Goal: Communication & Community: Answer question/provide support

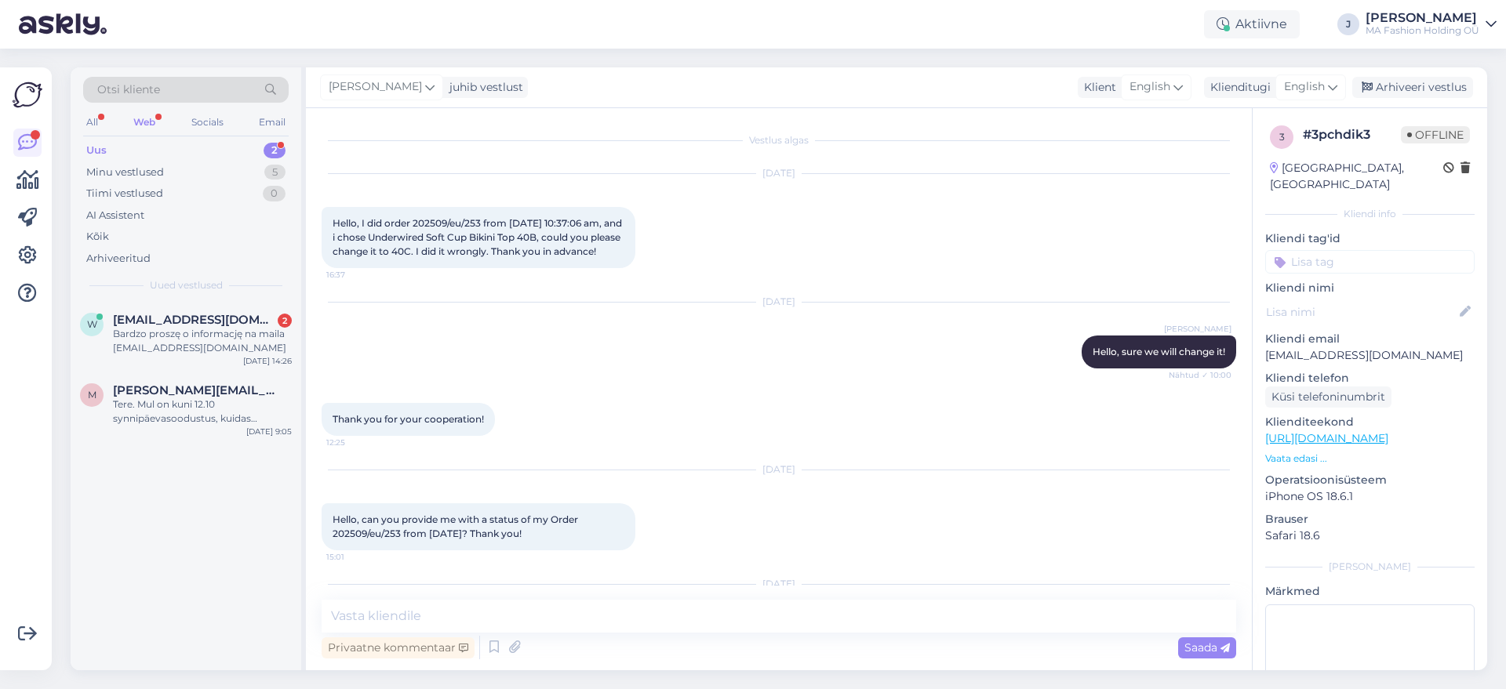
scroll to position [374, 0]
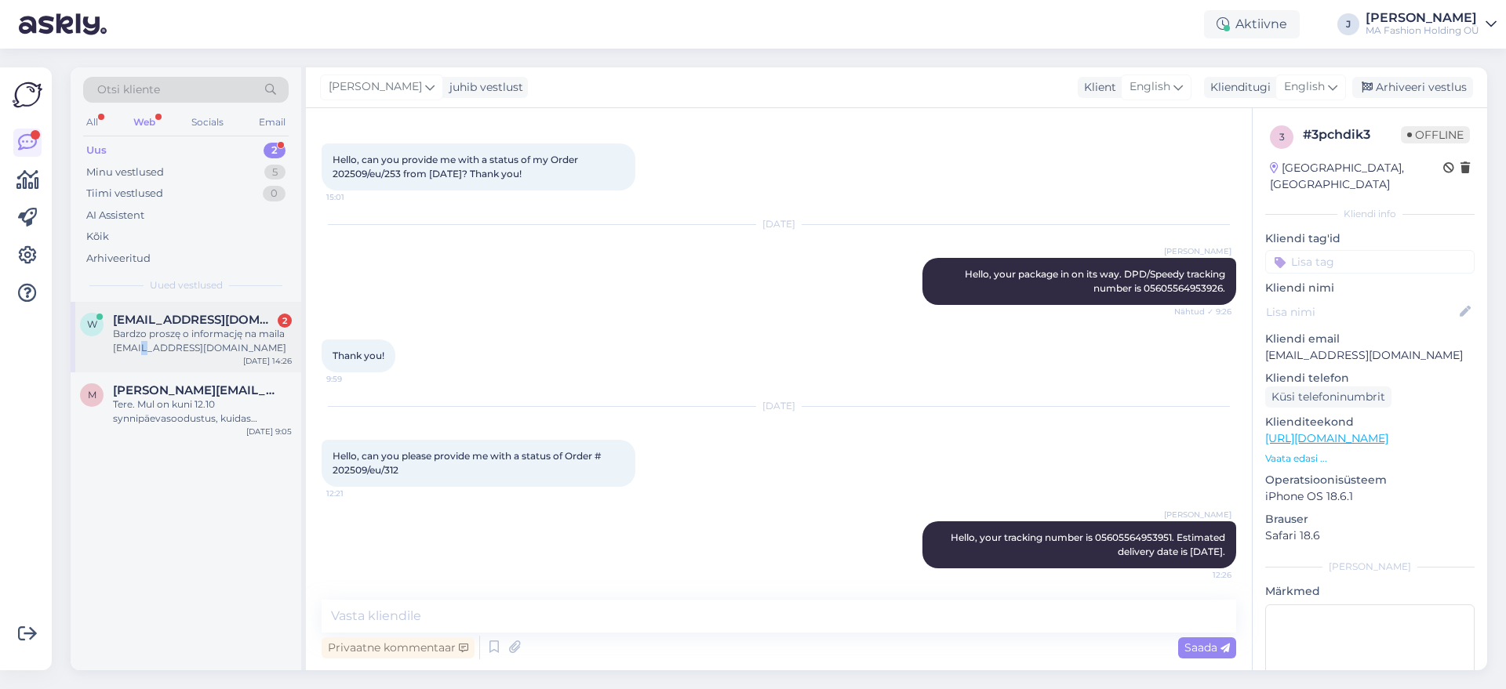
click at [146, 347] on div "Bardzo proszę o informację na maila [EMAIL_ADDRESS][DOMAIN_NAME]" at bounding box center [202, 341] width 179 height 28
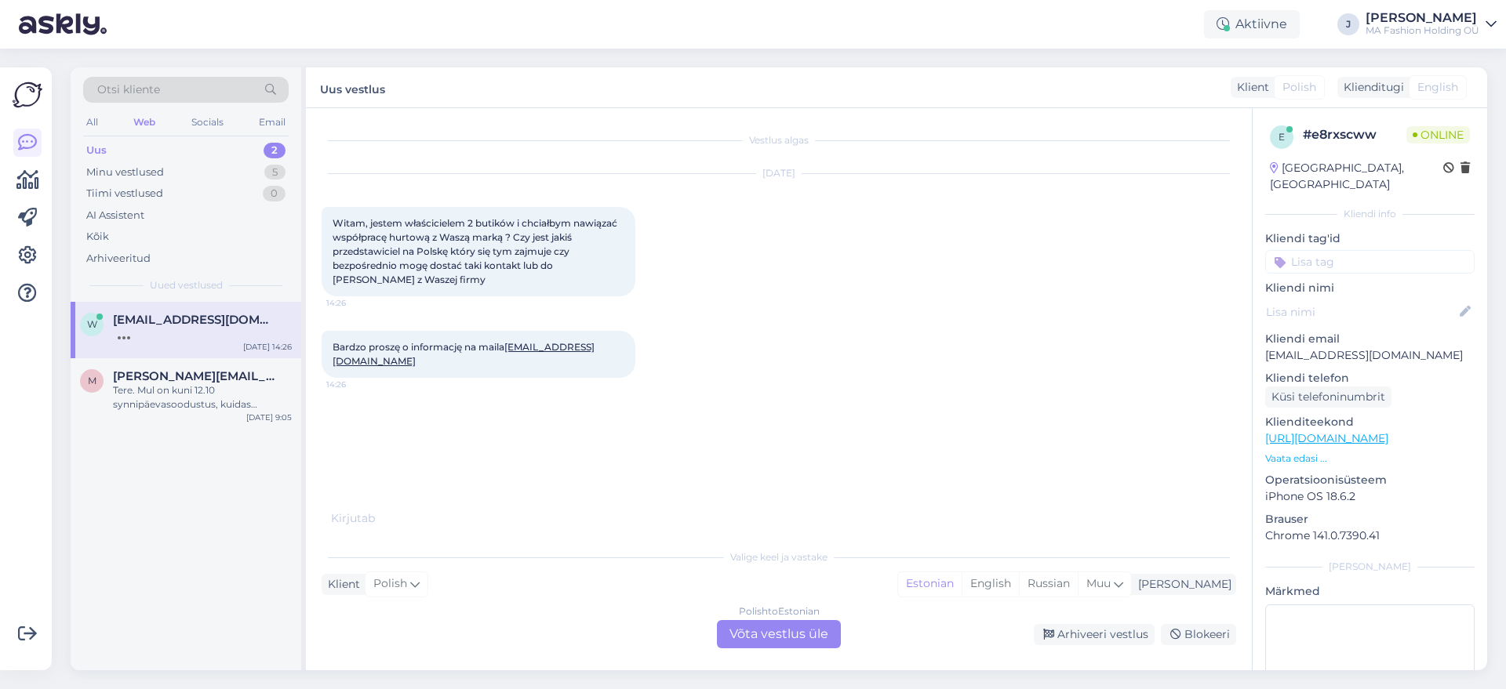
click at [1441, 89] on span "English" at bounding box center [1437, 87] width 41 height 16
click at [742, 656] on div "Vestlus algas [DATE] Witam, jestem właścicielem 2 butików i chciałbym nawiązać …" at bounding box center [779, 389] width 946 height 562
click at [732, 638] on div "Polish to Estonian Võta vestlus üle" at bounding box center [779, 634] width 124 height 28
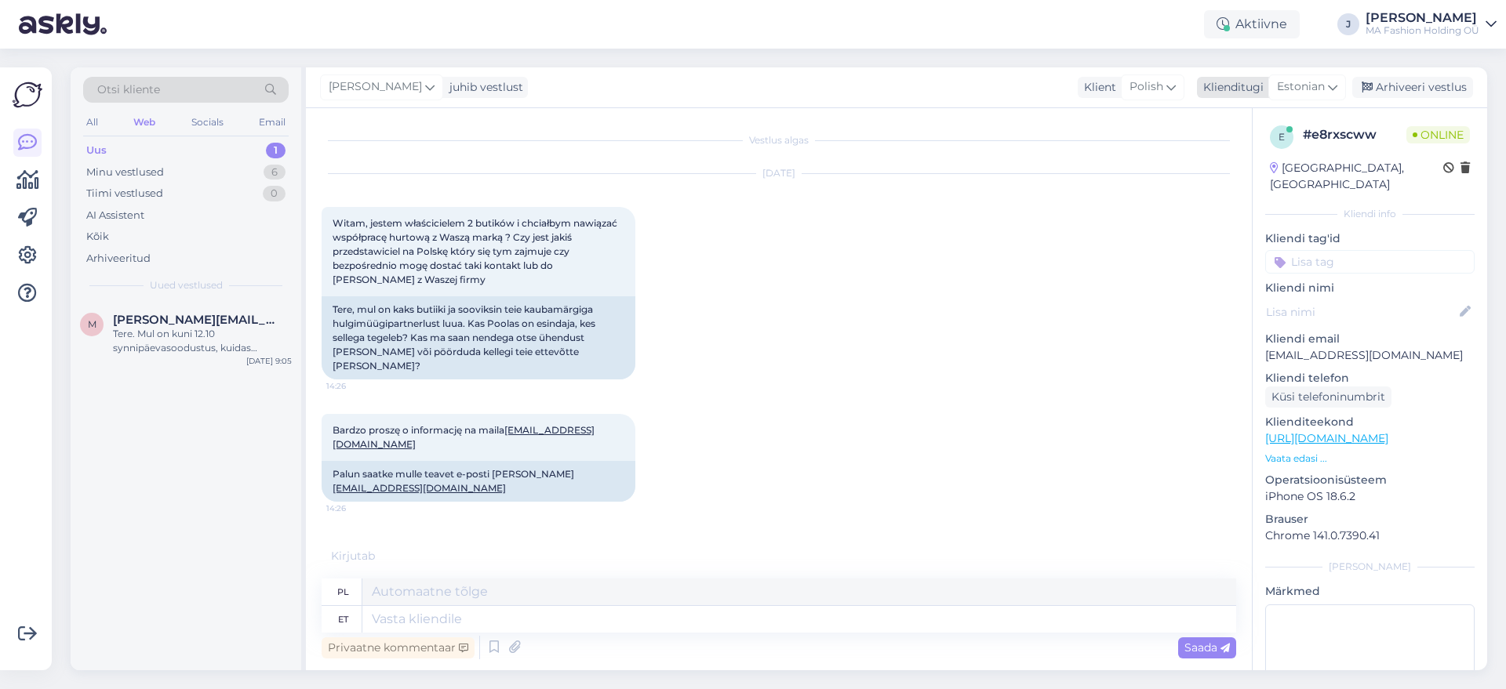
click at [1325, 79] on span "Estonian" at bounding box center [1301, 86] width 48 height 17
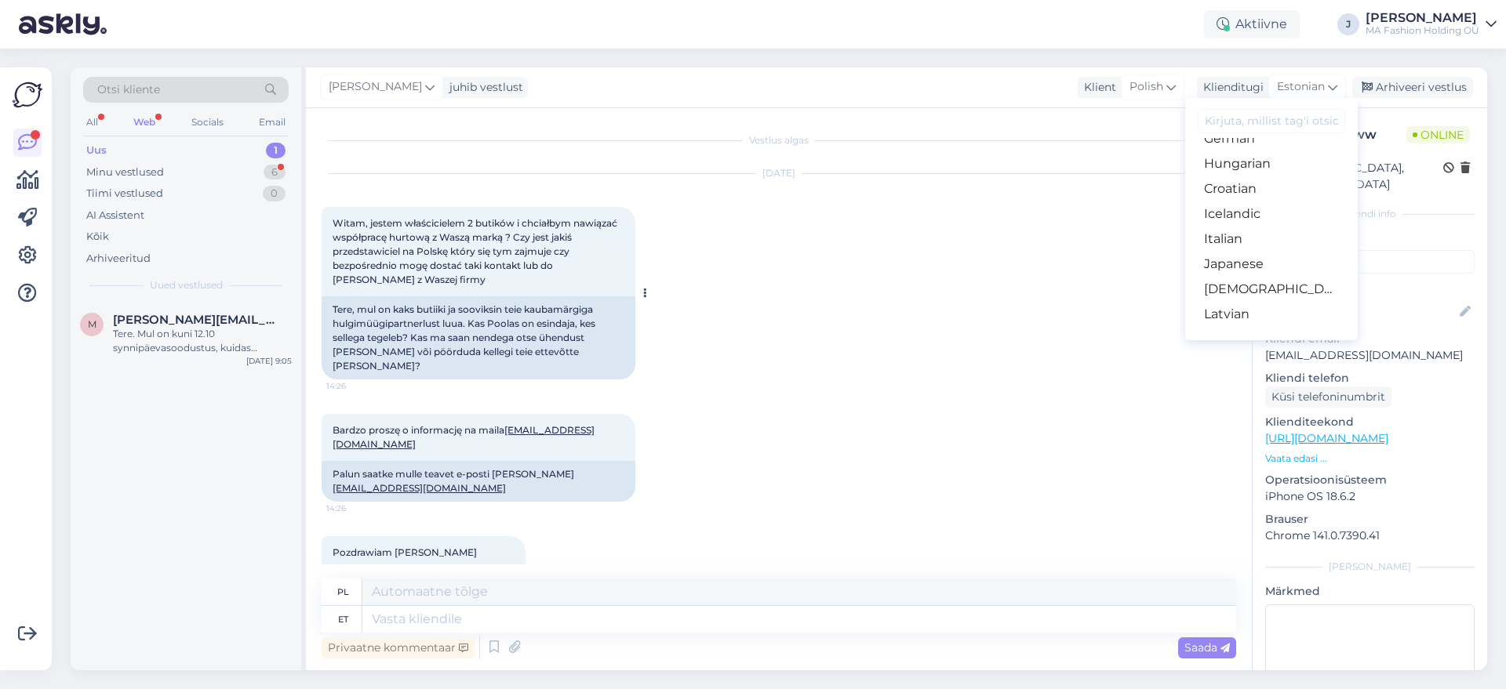
scroll to position [35, 0]
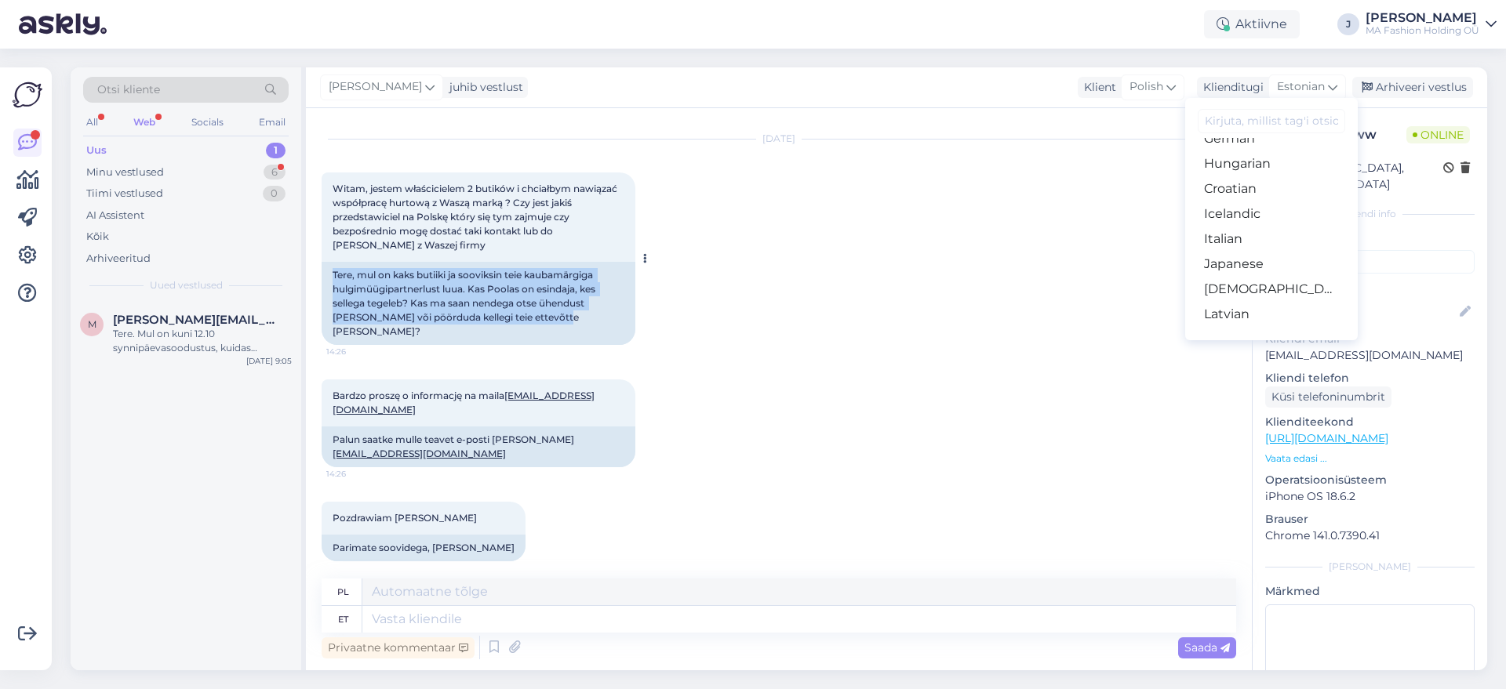
drag, startPoint x: 558, startPoint y: 319, endPoint x: 327, endPoint y: 271, distance: 235.6
click at [327, 271] on div "Tere, mul on kaks butiiki ja sooviksin teie kaubamärgiga hulgimüügipartnerlust …" at bounding box center [479, 303] width 314 height 83
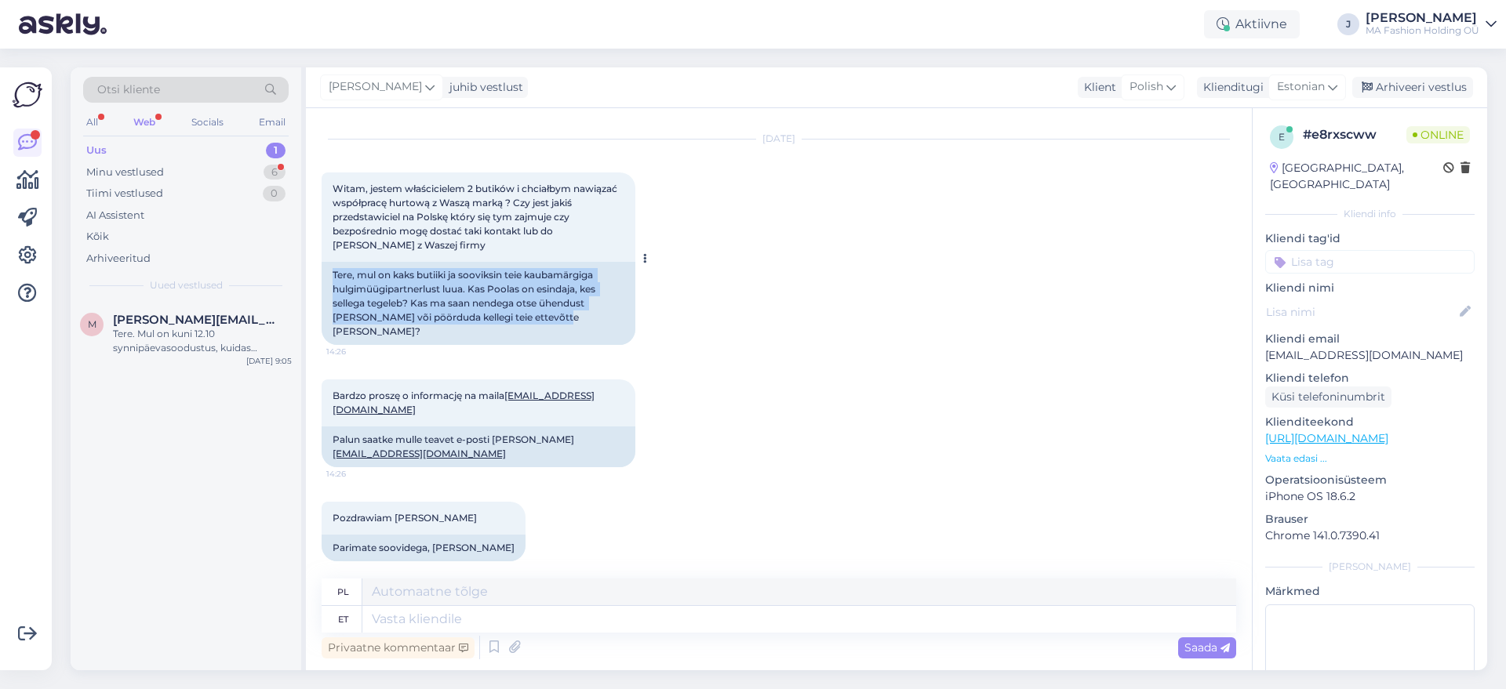
click at [342, 276] on div "Tere, mul on kaks butiiki ja sooviksin teie kaubamärgiga hulgimüügipartnerlust …" at bounding box center [479, 303] width 314 height 83
drag, startPoint x: 335, startPoint y: 269, endPoint x: 595, endPoint y: 320, distance: 265.3
click at [595, 320] on div "Tere, mul on kaks butiiki ja sooviksin teie kaubamärgiga hulgimüügipartnerlust …" at bounding box center [479, 303] width 314 height 83
click at [511, 623] on textarea at bounding box center [799, 619] width 874 height 27
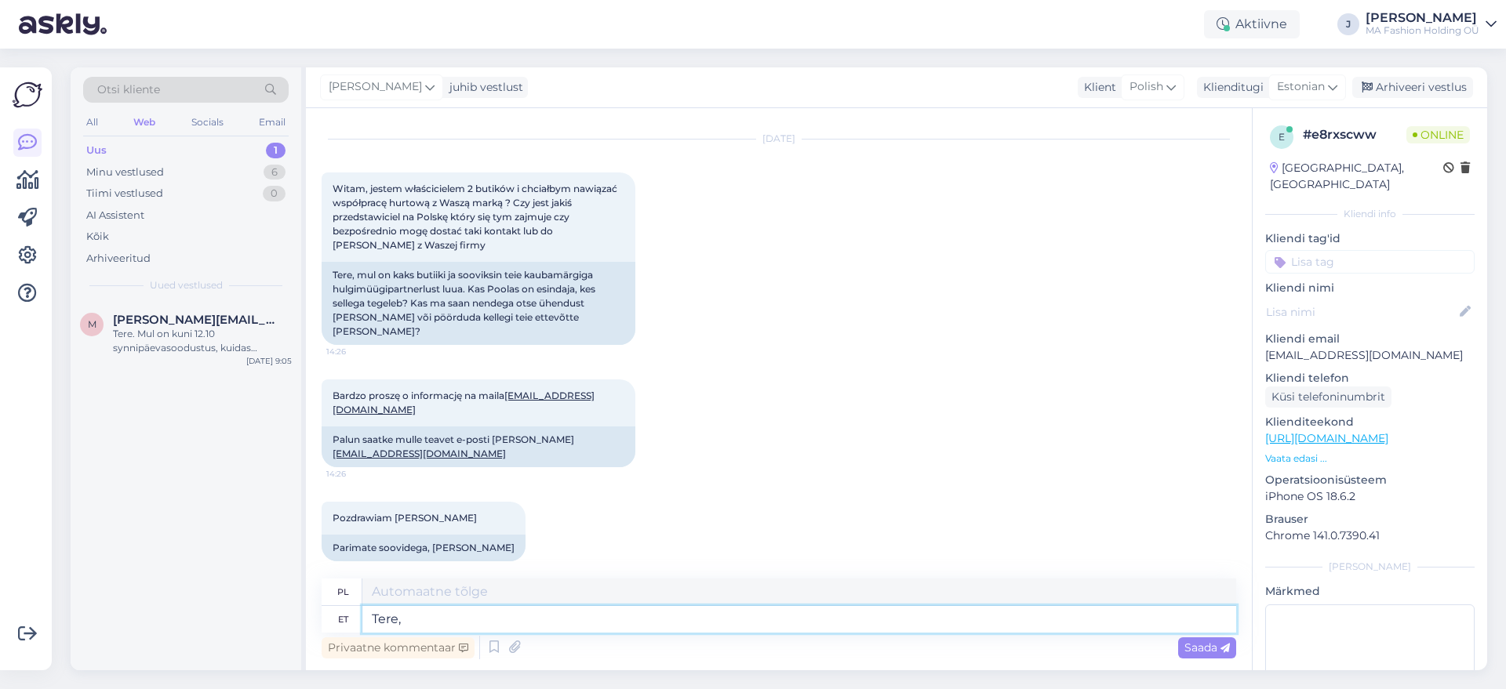
type textarea "Tere,"
type textarea "Cześć,"
type textarea "Tere, palun"
type textarea "Dzień [PERSON_NAME], proszę."
type textarea "Tere, palun kirjutage"
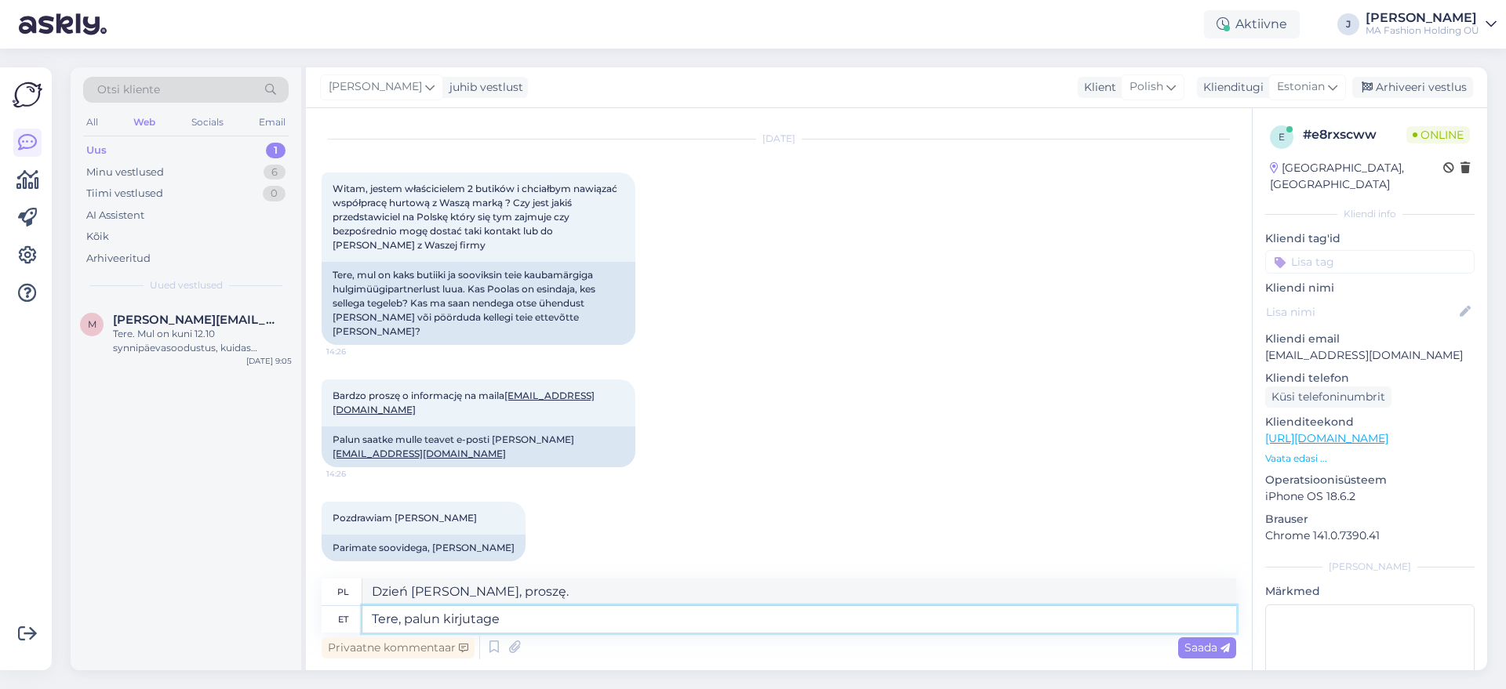
type textarea "Cześć, proszę napisz."
type textarea "Tere, palun kirjutage [DOMAIN_NAME]@"
type textarea "Dzień [PERSON_NAME], proszę pisać na [DOMAIN_NAME]"
type textarea "Tere, palun kirjutage [DOMAIN_NAME]@ma"
type textarea "Dzień [PERSON_NAME], proszę pisać na [DOMAIN_NAME] @"
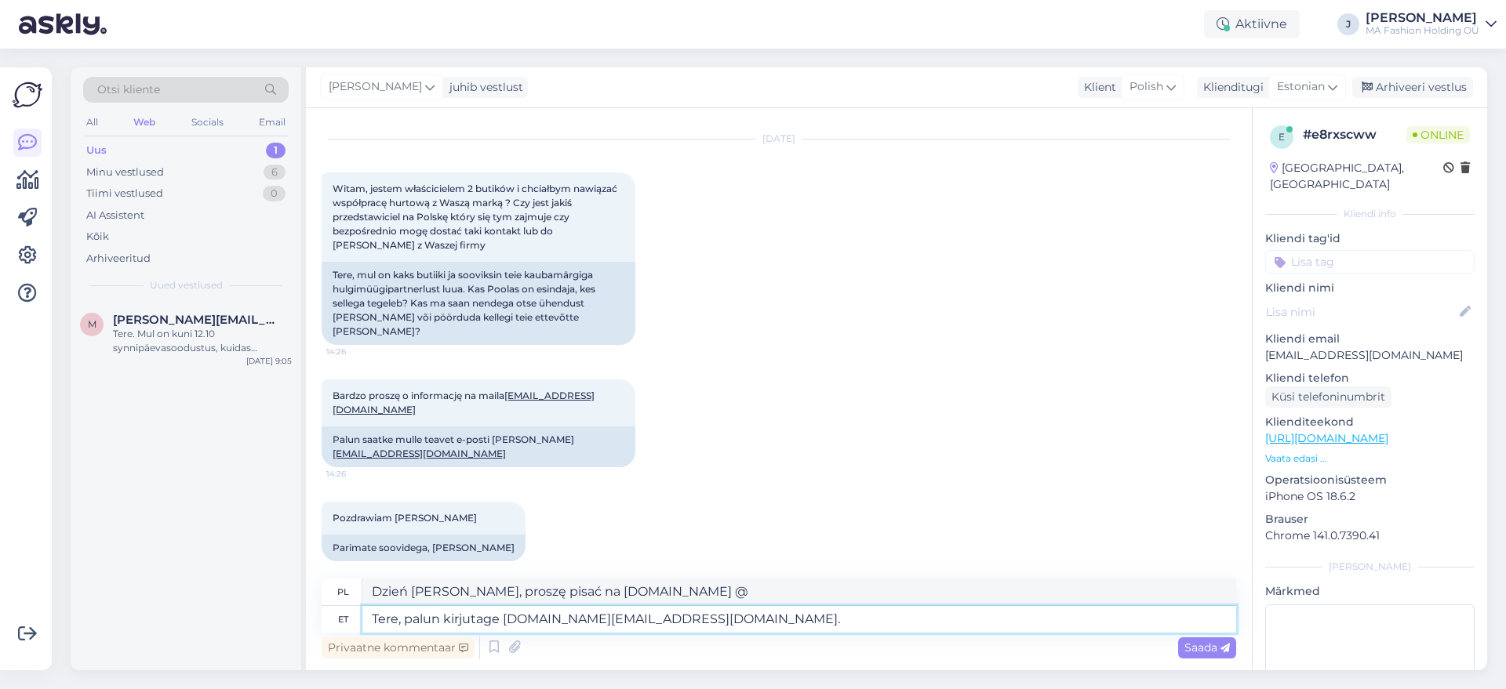
type textarea "Tere, palun kirjutage [DOMAIN_NAME][EMAIL_ADDRESS][DOMAIN_NAME]."
type textarea "Dzień [PERSON_NAME], proszę pisać na [DOMAIN_NAME][EMAIL_ADDRESS][DOMAIN_NAME]."
type textarea "Tere, palun kirjutage [DOMAIN_NAME][EMAIL_ADDRESS][DOMAIN_NAME]"
type textarea "Dzień [PERSON_NAME], proszę pisać na [DOMAIN_NAME][EMAIL_ADDRESS][DOMAIN_NAME]"
type textarea "Tere, palun kirjutage [DOMAIN_NAME][EMAIL_ADDRESS][DOMAIN_NAME] , s"
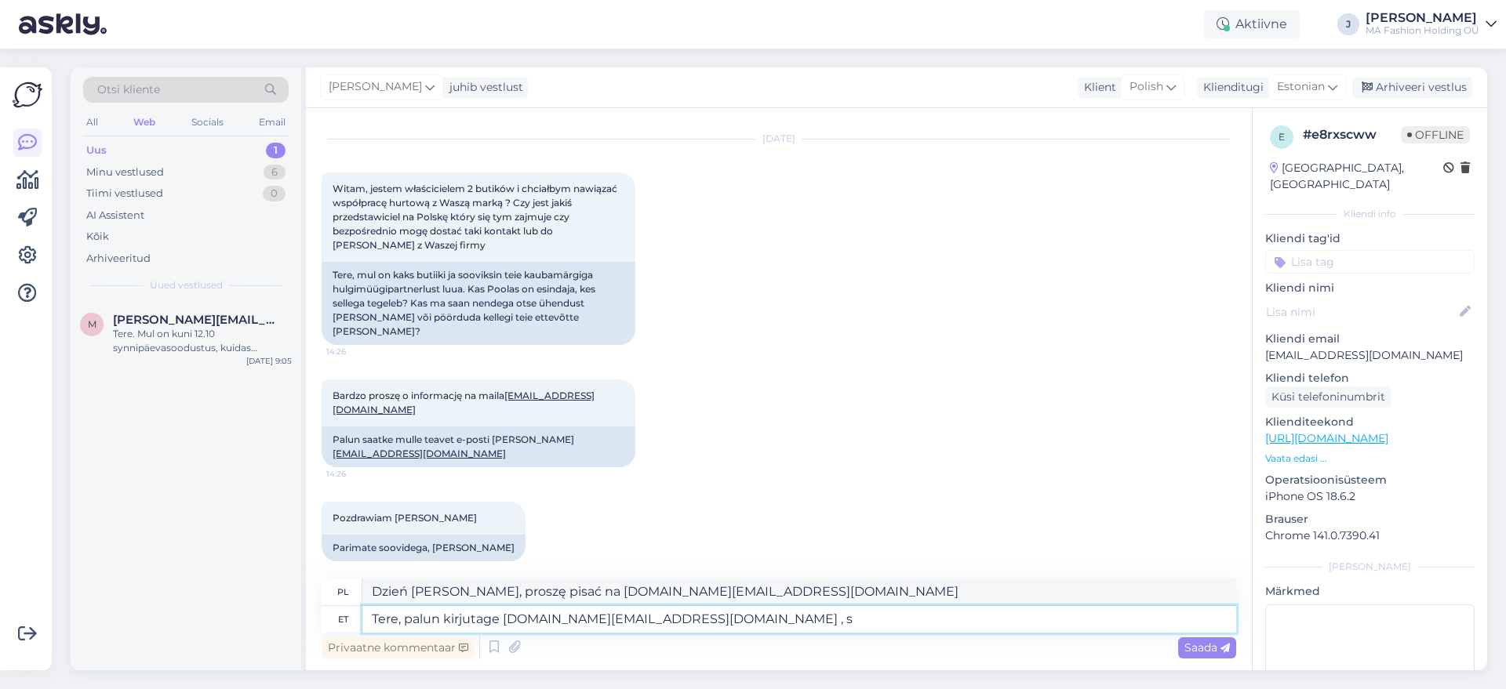
type textarea "Dzień [PERSON_NAME], proszę pisać na [DOMAIN_NAME][EMAIL_ADDRESS][DOMAIN_NAME] ,"
type textarea "Tere, palun kirjutage [DOMAIN_NAME][EMAIL_ADDRESS][DOMAIN_NAME] , see o"
type textarea "Dzień [PERSON_NAME], proszę pisać na [DOMAIN_NAME][EMAIL_ADDRESS][DOMAIN_NAME] …"
type textarea "Tere, palun kirjutage [DOMAIN_NAME][EMAIL_ADDRESS][DOMAIN_NAME] , see on meeie"
type textarea "Cześć, proszę pisać na [DOMAIN_NAME][EMAIL_ADDRESS][DOMAIN_NAME] , to my."
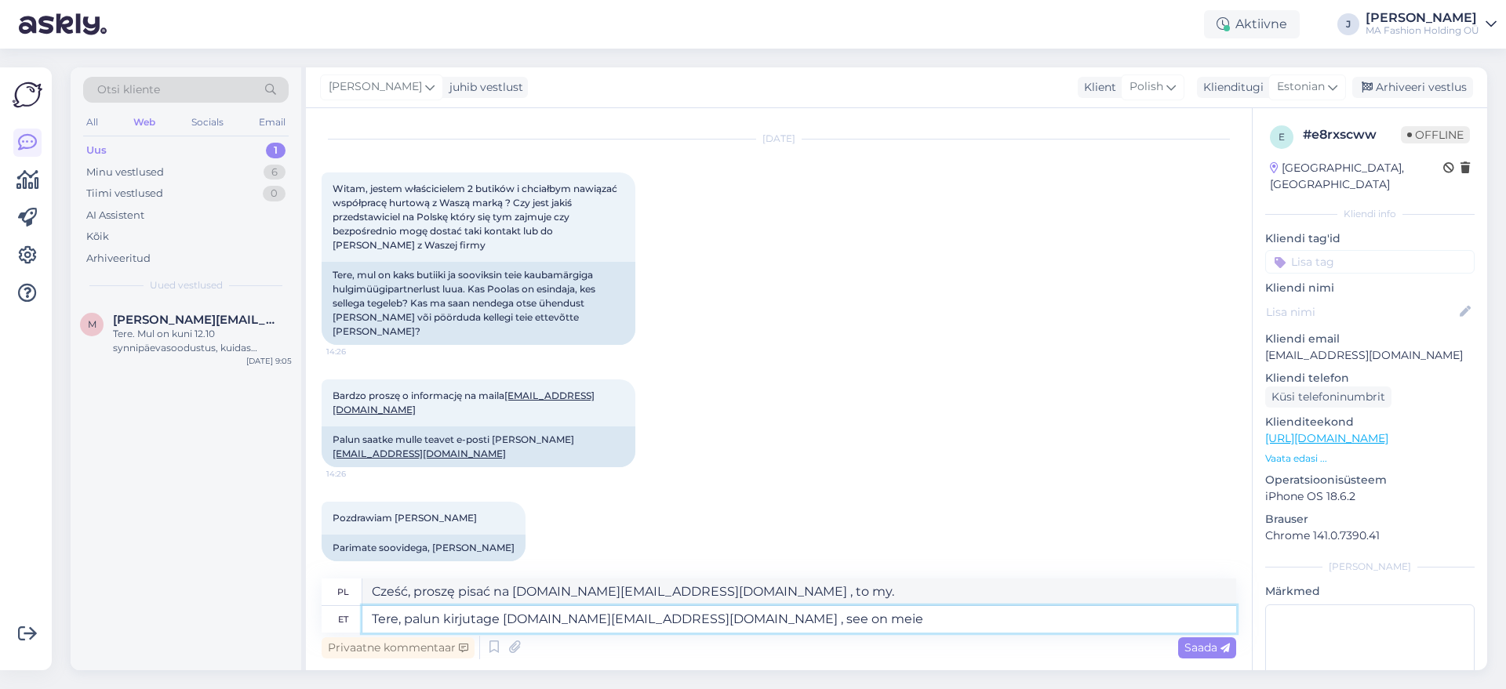
type textarea "Tere, palun kirjutage [DOMAIN_NAME][EMAIL_ADDRESS][DOMAIN_NAME] , see on meie"
type textarea "Cześć, proszę pisać na [DOMAIN_NAME][EMAIL_ADDRESS][DOMAIN_NAME] , to jest nasz"
type textarea "Tere, palun kirjutage [DOMAIN_NAME][EMAIL_ADDRESS][DOMAIN_NAME] , see on meie h…"
type textarea "Dzień [PERSON_NAME], proszę pisać na [DOMAIN_NAME][EMAIL_ADDRESS][DOMAIN_NAME] …"
type textarea "Tere, palun kirjutage [DOMAIN_NAME][EMAIL_ADDRESS][DOMAIN_NAME] , see on meie h…"
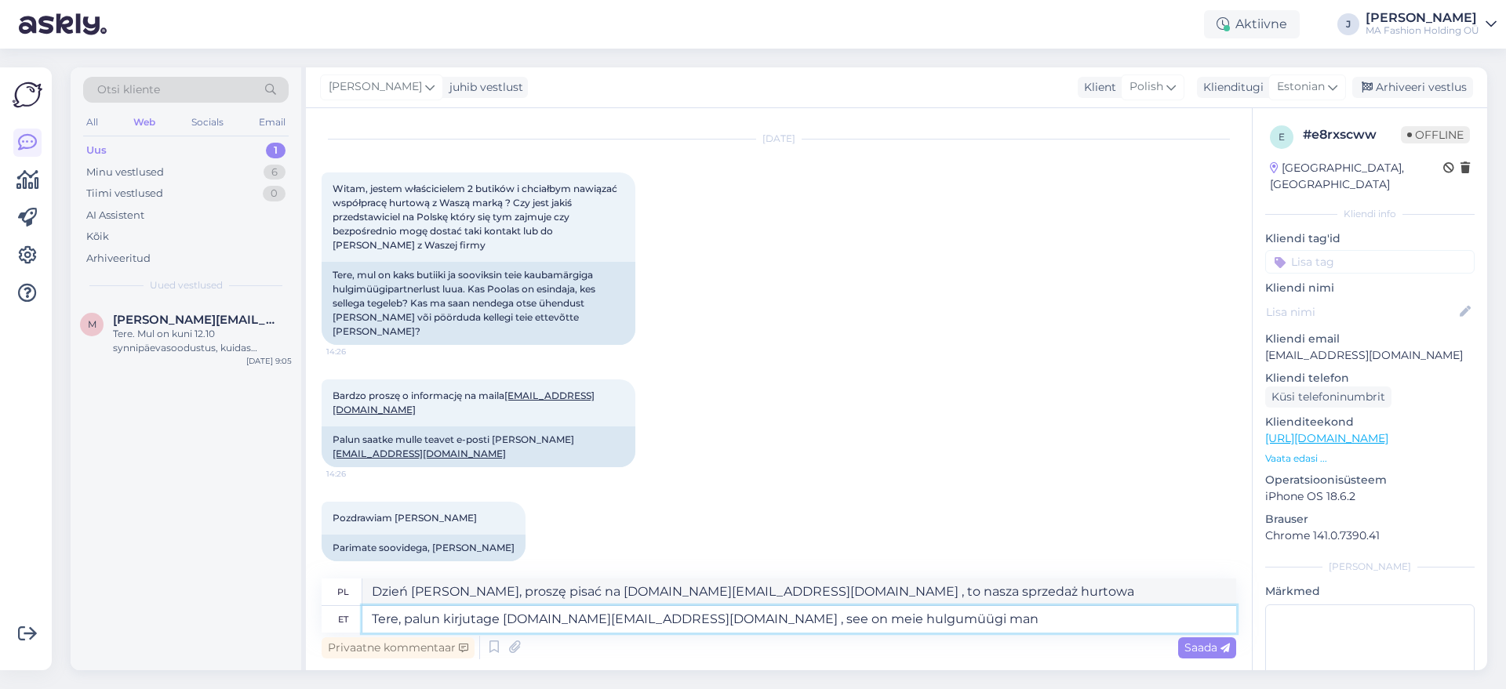
type textarea "Dzień [PERSON_NAME], proszę pisać na adres [DOMAIN_NAME][EMAIL_ADDRESS][DOMAIN_…"
type textarea "Tere, palun kirjutage [DOMAIN_NAME][EMAIL_ADDRESS][DOMAIN_NAME] , see on meie h…"
type textarea "Dzień [PERSON_NAME], proszę pisać na [DOMAIN_NAME][EMAIL_ADDRESS][DOMAIN_NAME] …"
type textarea "Tere, palun kirjutage [DOMAIN_NAME][EMAIL_ADDRESS][DOMAIN_NAME] , see on meie h…"
type textarea "Dzień [PERSON_NAME], proszę pisać na adres [DOMAIN_NAME][EMAIL_ADDRESS][DOMAIN_…"
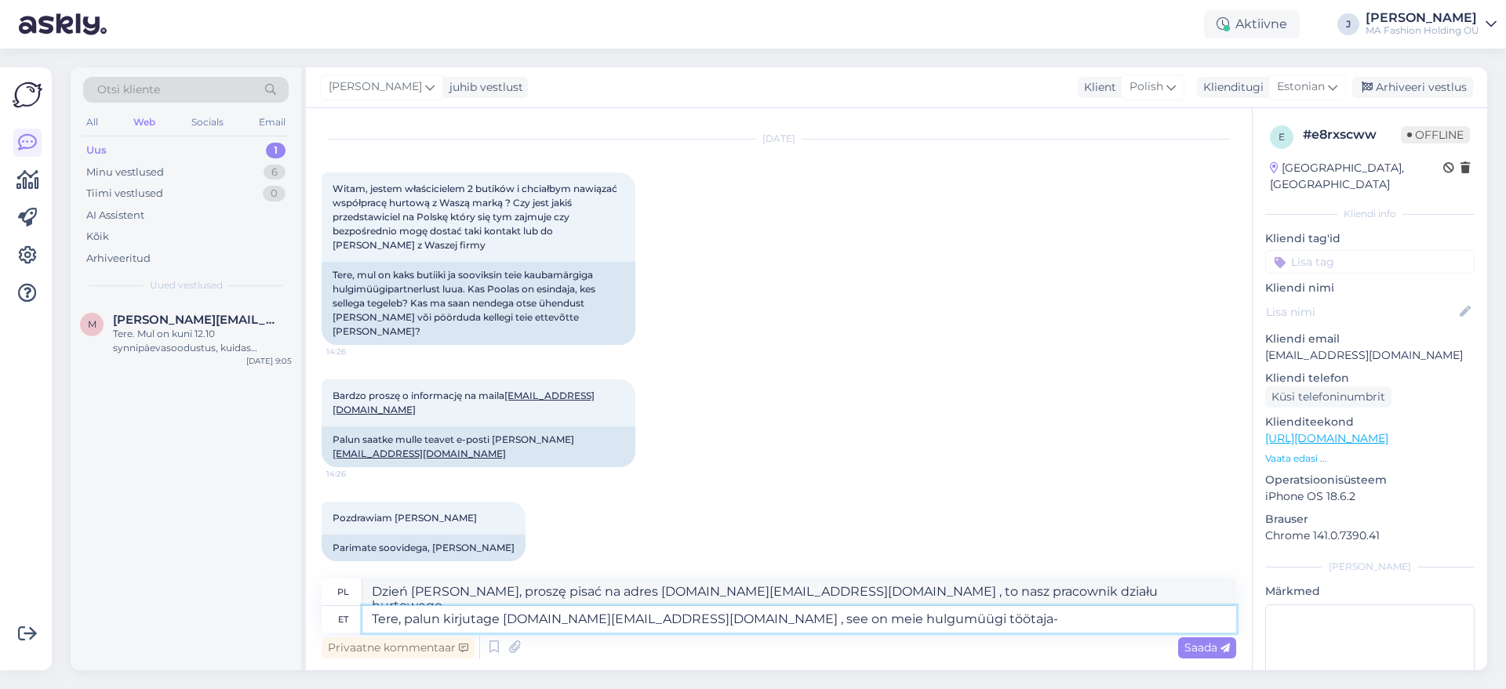
type textarea "Tere, palun kirjutage [DOMAIN_NAME][EMAIL_ADDRESS][DOMAIN_NAME] , see on meie h…"
type textarea "Dzień [PERSON_NAME], proszę pisać na [DOMAIN_NAME][EMAIL_ADDRESS][DOMAIN_NAME] …"
type textarea "Tere, palun kirjutage [DOMAIN_NAME][EMAIL_ADDRESS][DOMAIN_NAME] , see on meie h…"
type textarea "Dzień [PERSON_NAME], proszę pisać na adres [DOMAIN_NAME][EMAIL_ADDRESS][DOMAIN_…"
drag, startPoint x: 494, startPoint y: 445, endPoint x: 315, endPoint y: 460, distance: 179.4
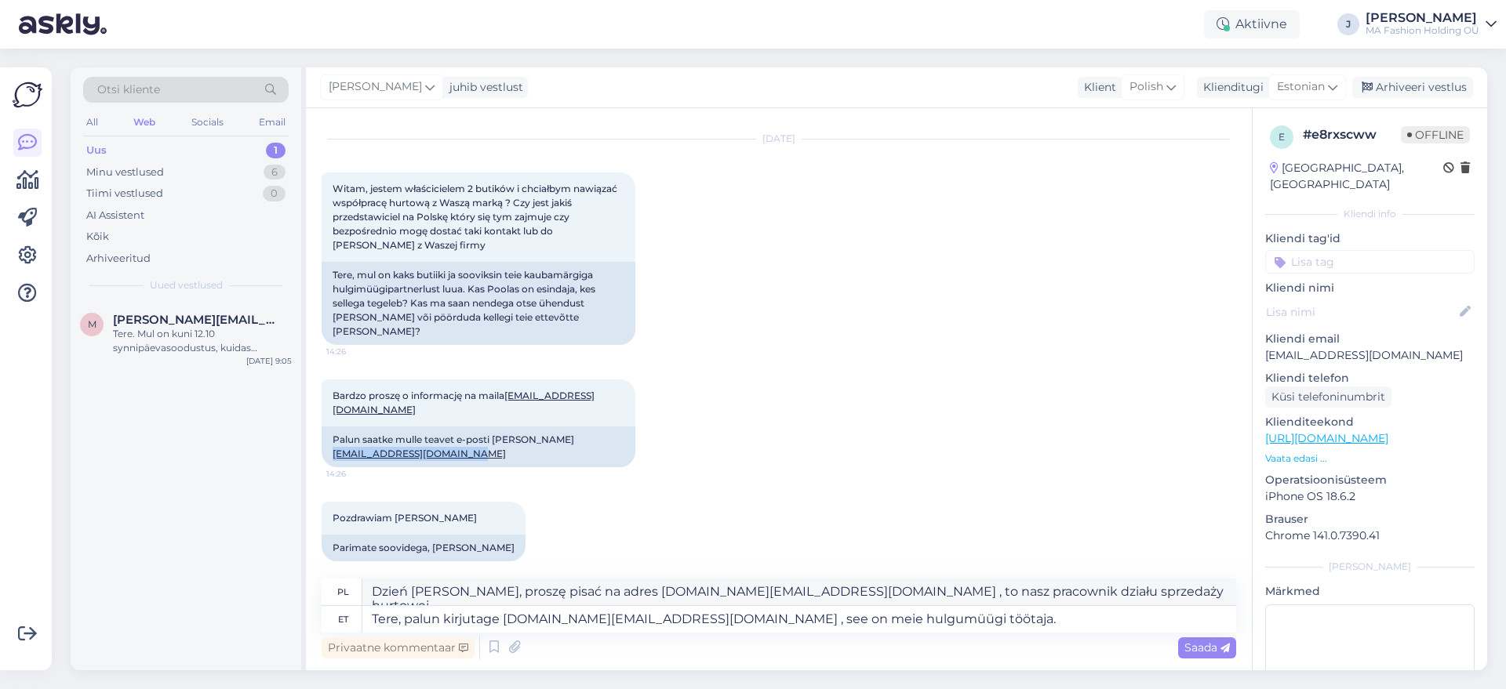
click at [315, 460] on div "Vestlus algas [DATE] Witam, jestem właścicielem 2 butików i chciałbym nawiązać …" at bounding box center [779, 389] width 946 height 562
click at [459, 615] on textarea "Tere, palun kirjutage [DOMAIN_NAME][EMAIL_ADDRESS][DOMAIN_NAME] , see on meie h…" at bounding box center [799, 619] width 874 height 27
click at [780, 620] on textarea "Tere, palun kirjutage [DOMAIN_NAME][EMAIL_ADDRESS][DOMAIN_NAME] , see on meie h…" at bounding box center [799, 619] width 874 height 27
click at [943, 631] on textarea "Tere, palun kirjutage [DOMAIN_NAME][EMAIL_ADDRESS][DOMAIN_NAME] , see on meie h…" at bounding box center [799, 619] width 874 height 27
click at [914, 622] on textarea "Tere, palun kirjutage [DOMAIN_NAME][EMAIL_ADDRESS][DOMAIN_NAME] , see on meie h…" at bounding box center [799, 619] width 874 height 27
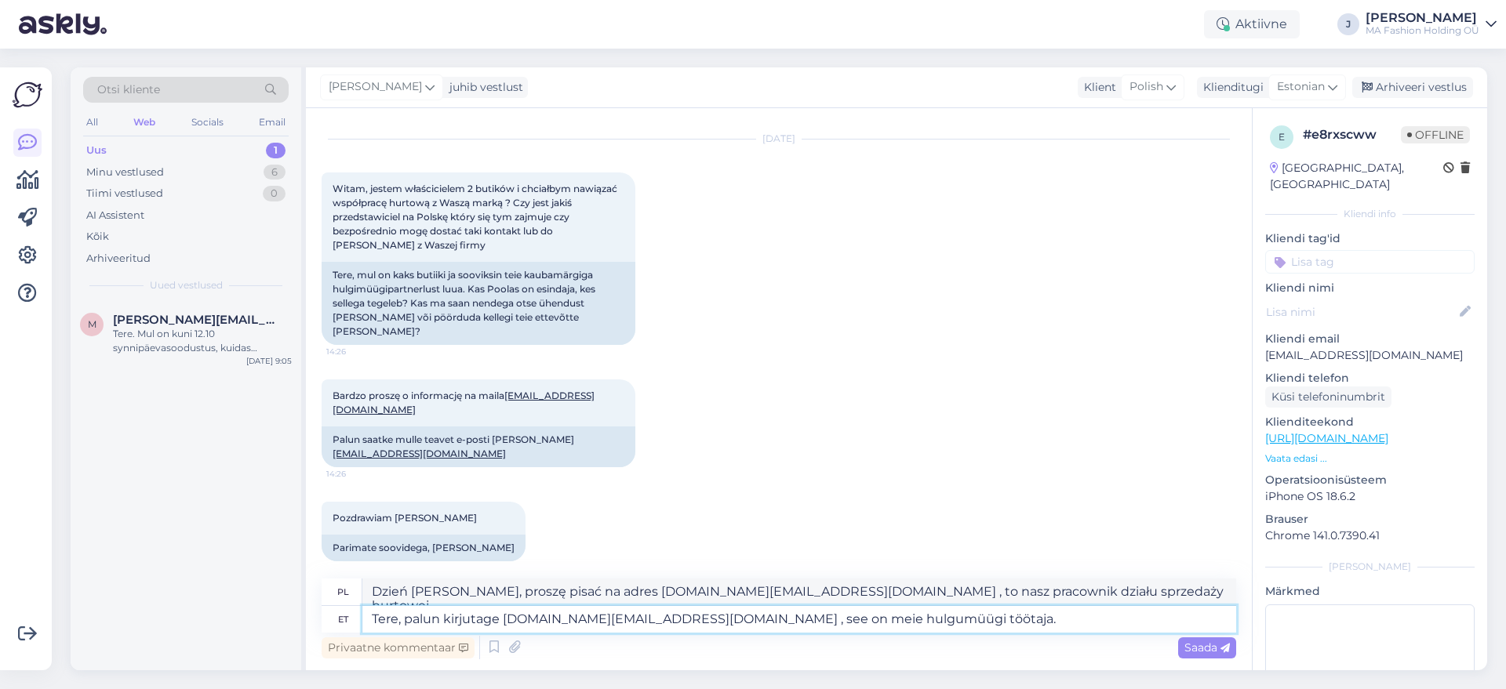
click at [879, 624] on textarea "Tere, palun kirjutage [DOMAIN_NAME][EMAIL_ADDRESS][DOMAIN_NAME] , see on meie h…" at bounding box center [799, 619] width 874 height 27
type textarea "Tere, palun kirjutage [DOMAIN_NAME][EMAIL_ADDRESS][DOMAIN_NAME] , see on meie h…"
type textarea "Dzień [PERSON_NAME], proszę pisać na [DOMAIN_NAME][EMAIL_ADDRESS][DOMAIN_NAME] …"
type textarea "Tere, palun kirjutage [DOMAIN_NAME][EMAIL_ADDRESS][DOMAIN_NAME] , see on meie h…"
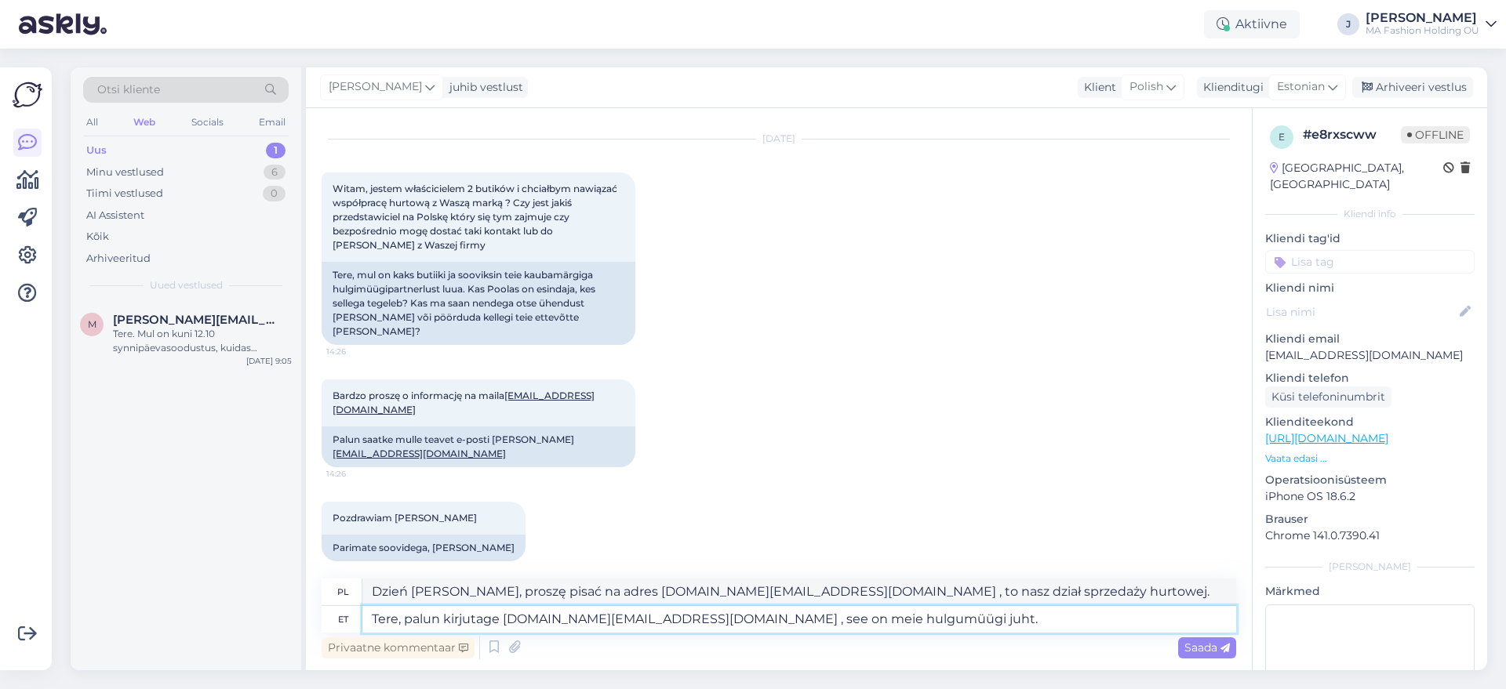
type textarea "Dzień [PERSON_NAME], proszę pisać na adres [DOMAIN_NAME][EMAIL_ADDRESS][DOMAIN_…"
click at [943, 623] on textarea "Tere, palun kirjutage [DOMAIN_NAME][EMAIL_ADDRESS][DOMAIN_NAME] , see on meie h…" at bounding box center [799, 619] width 874 height 27
click at [927, 608] on textarea "Tere, palun kirjutage [DOMAIN_NAME][EMAIL_ADDRESS][DOMAIN_NAME] , see on meie h…" at bounding box center [799, 619] width 874 height 27
click at [894, 616] on textarea "Tere, palun kirjutage [DOMAIN_NAME][EMAIL_ADDRESS][DOMAIN_NAME] , see on meie h…" at bounding box center [799, 619] width 874 height 27
click at [889, 611] on textarea "Tere, palun kirjutage [DOMAIN_NAME][EMAIL_ADDRESS][DOMAIN_NAME] , see on meie h…" at bounding box center [799, 619] width 874 height 27
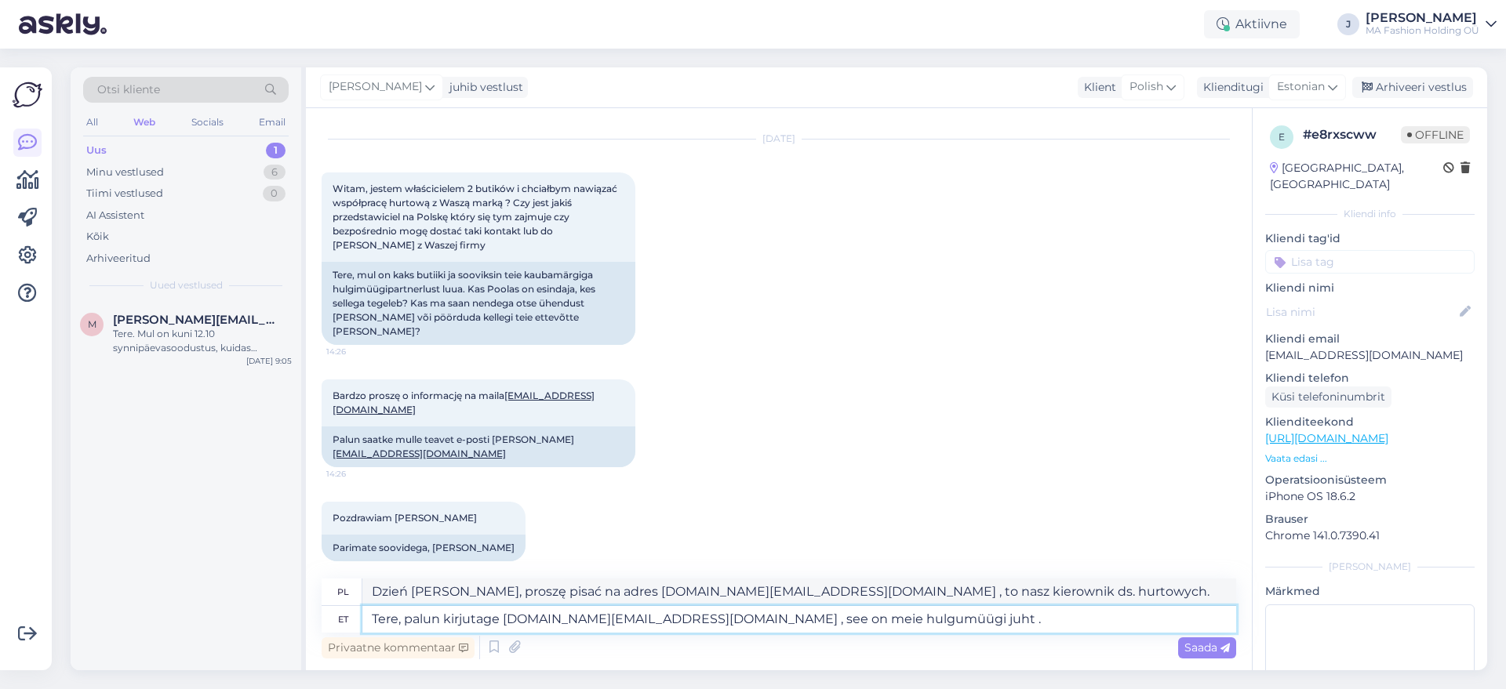
type textarea "Tere, palun kirjutage [DOMAIN_NAME][EMAIL_ADDRESS][DOMAIN_NAME] , see on meie h…"
type textarea "Dzień [PERSON_NAME], proszę pisać na adres [DOMAIN_NAME][EMAIL_ADDRESS][DOMAIN_…"
type textarea "Tere, palun kirjutage [DOMAIN_NAME][EMAIL_ADDRESS][DOMAIN_NAME] , see on meie h…"
type textarea "Dzień [PERSON_NAME], proszę pisać na adres [DOMAIN_NAME][EMAIL_ADDRESS][DOMAIN_…"
type textarea "Tere, palun kirjutage [DOMAIN_NAME][EMAIL_ADDRESS][DOMAIN_NAME] , see on meie h…"
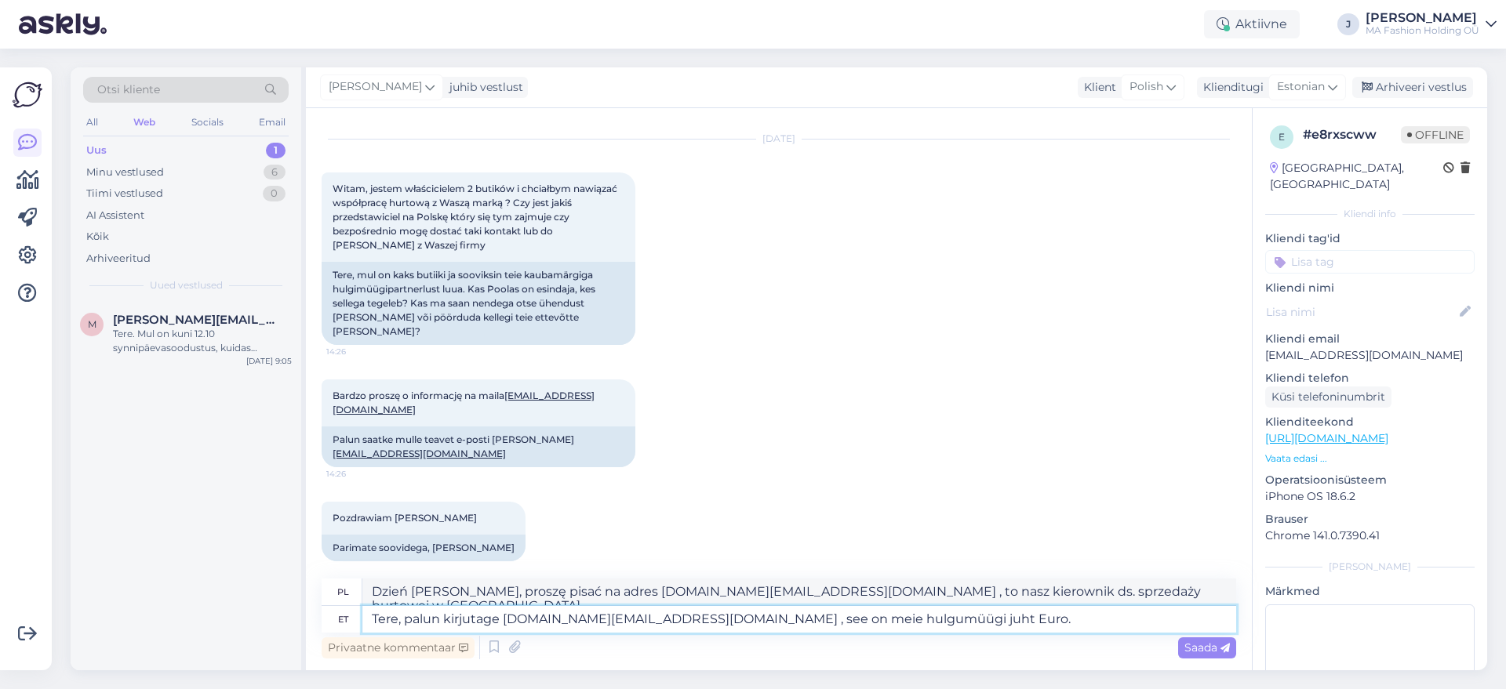
type textarea "Dzień [PERSON_NAME], proszę pisać na [DOMAIN_NAME][EMAIL_ADDRESS][DOMAIN_NAME] …"
type textarea "Tere, palun kirjutage [DOMAIN_NAME][EMAIL_ADDRESS][DOMAIN_NAME] , see on meie h…"
type textarea "Dzień [PERSON_NAME], proszę pisać na adres [DOMAIN_NAME][EMAIL_ADDRESS][DOMAIN_…"
type textarea "Tere, palun kirjutage [DOMAIN_NAME][EMAIL_ADDRESS][DOMAIN_NAME] , see on meie h…"
type textarea "Dzień [PERSON_NAME], proszę pisać na adres [DOMAIN_NAME][EMAIL_ADDRESS][DOMAIN_…"
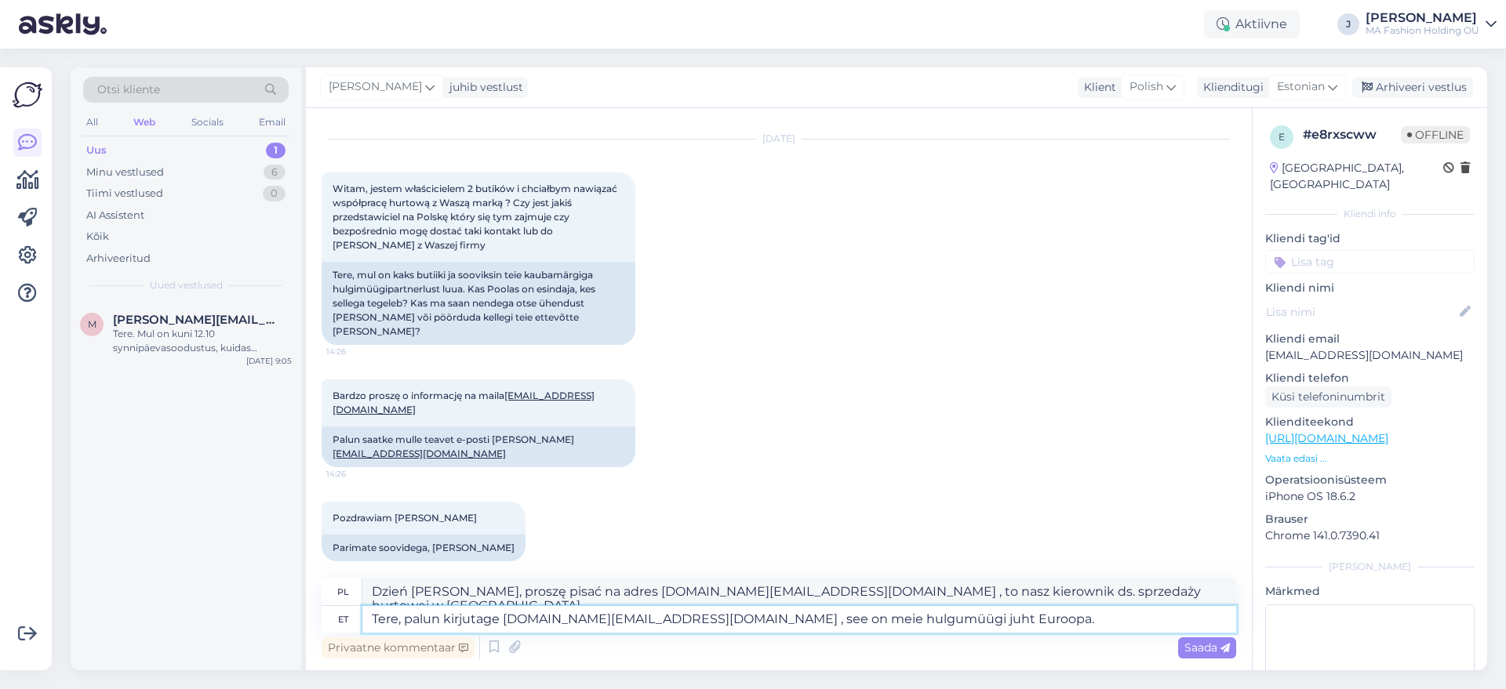
type textarea "Tere, palun kirjutage [DOMAIN_NAME][EMAIL_ADDRESS][DOMAIN_NAME] , see on meie h…"
type textarea "Dzień [PERSON_NAME], proszę pisać na adres [DOMAIN_NAME][EMAIL_ADDRESS][DOMAIN_…"
click at [1052, 617] on textarea "Tere, palun kirjutage [DOMAIN_NAME][EMAIL_ADDRESS][DOMAIN_NAME] , see on meie h…" at bounding box center [799, 619] width 874 height 27
type textarea "Tere, palun kirjutage [DOMAIN_NAME][EMAIL_ADDRESS][DOMAIN_NAME] , see on meie h…"
click at [1184, 652] on span "Saada" at bounding box center [1206, 648] width 45 height 14
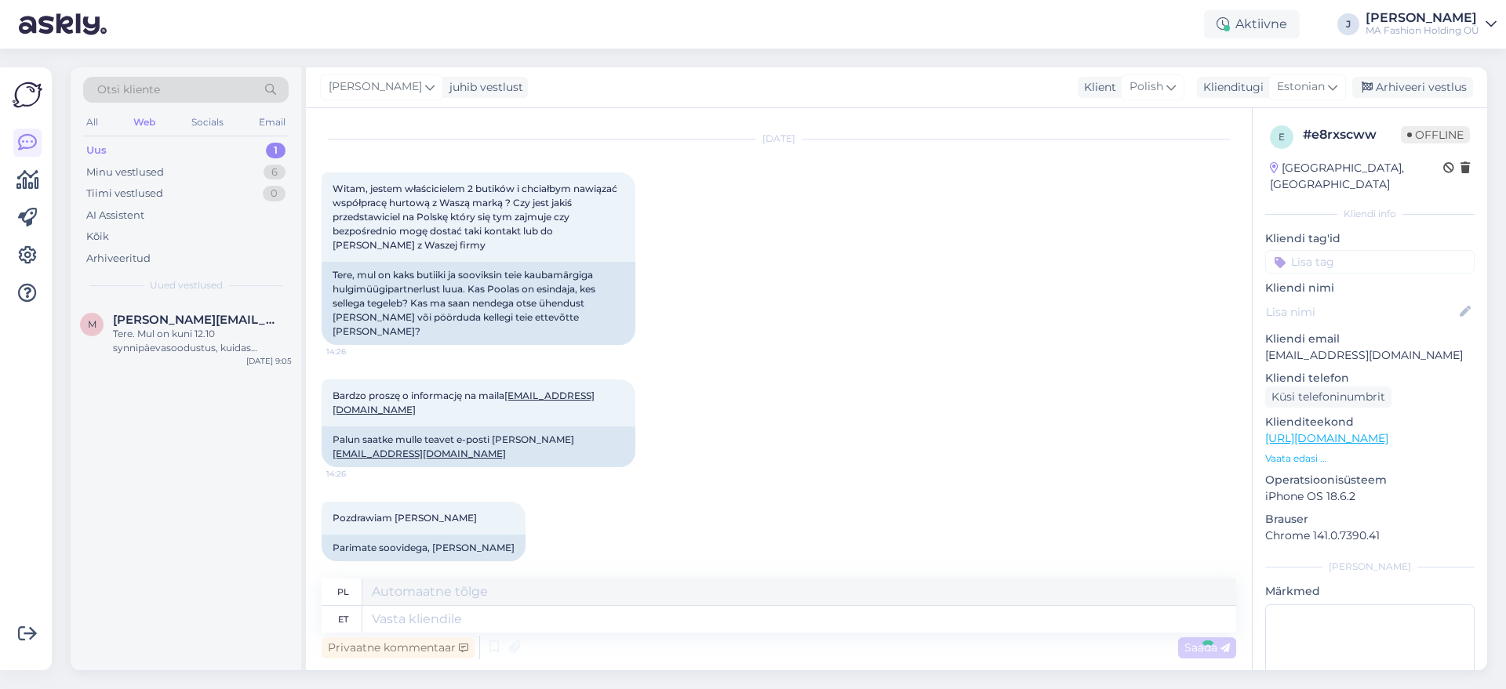
scroll to position [171, 0]
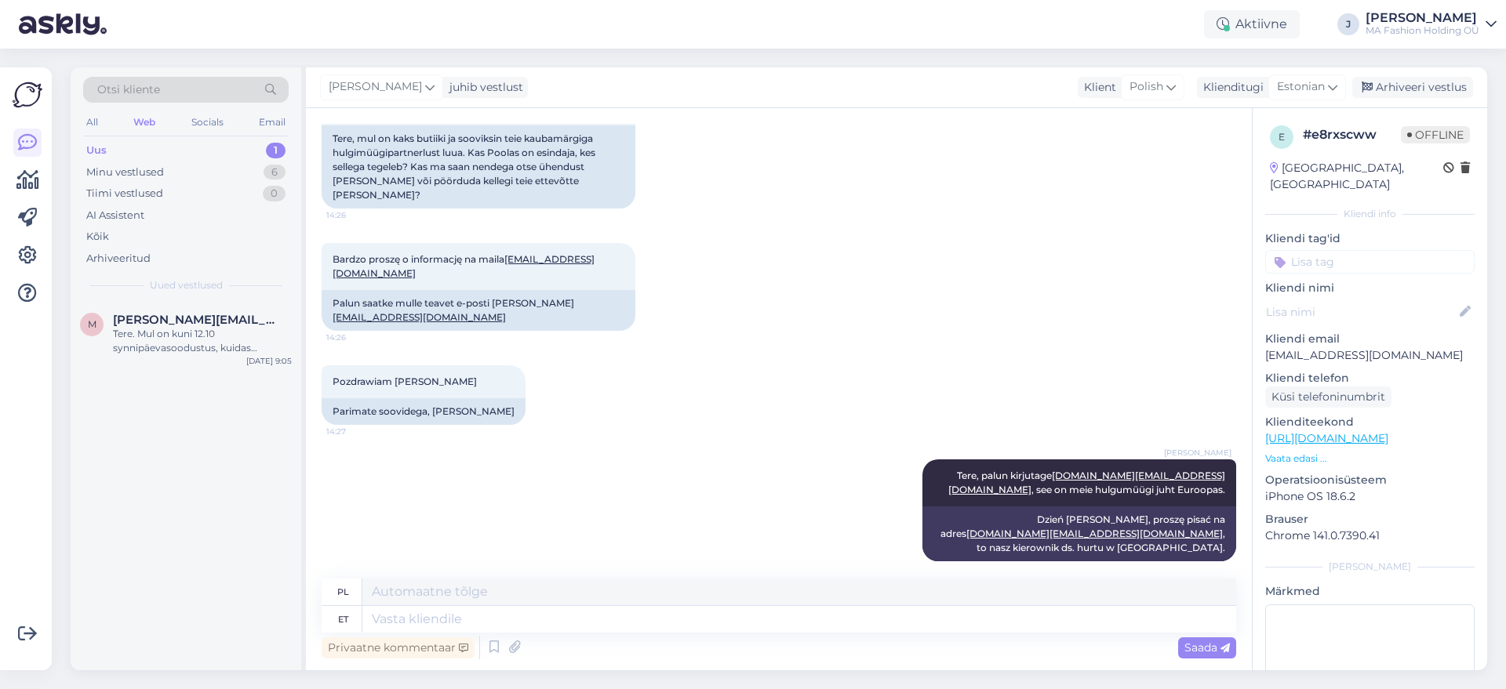
click at [205, 148] on div "Uus 1" at bounding box center [185, 151] width 205 height 22
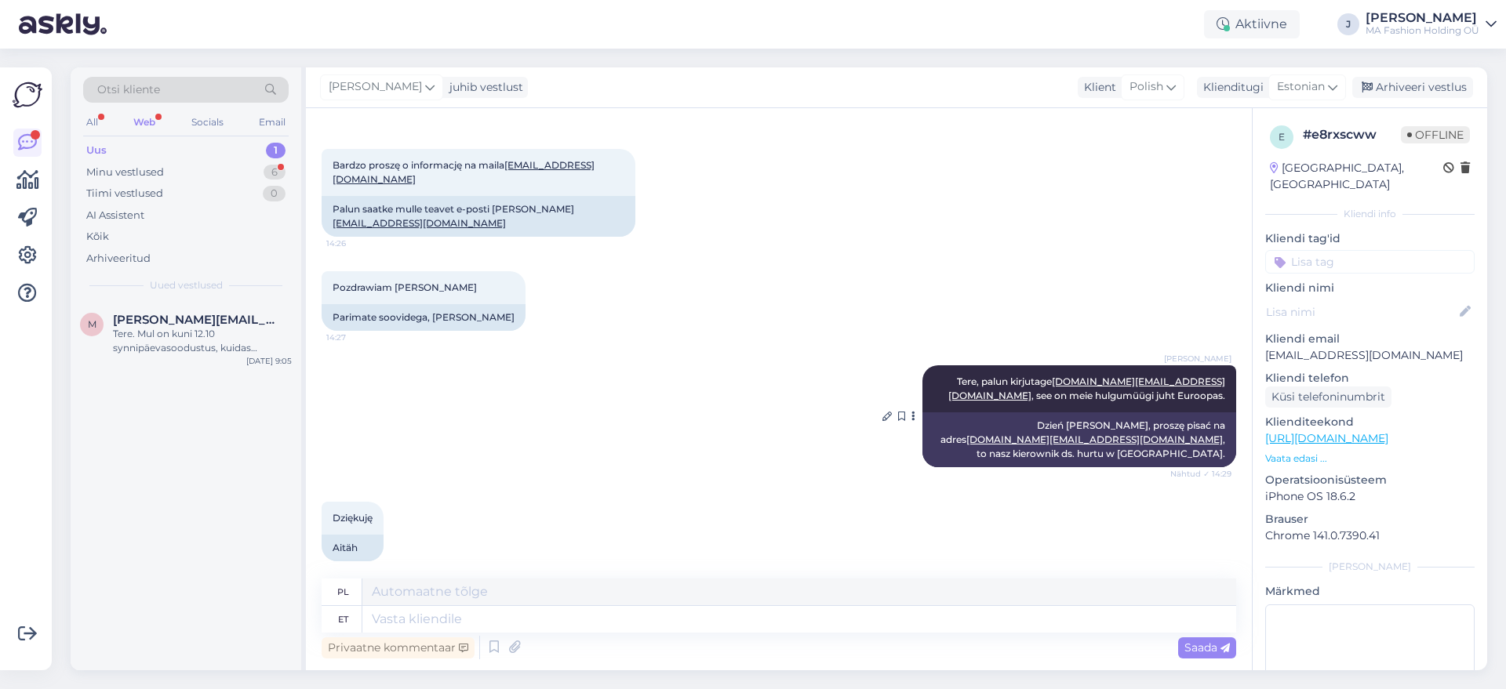
click at [1157, 429] on div "Dzień [PERSON_NAME], proszę pisać na adres [DOMAIN_NAME][EMAIL_ADDRESS][DOMAIN_…" at bounding box center [1079, 440] width 314 height 55
click at [417, 563] on div "Dziękuję 14:32 Aitäh" at bounding box center [779, 532] width 914 height 94
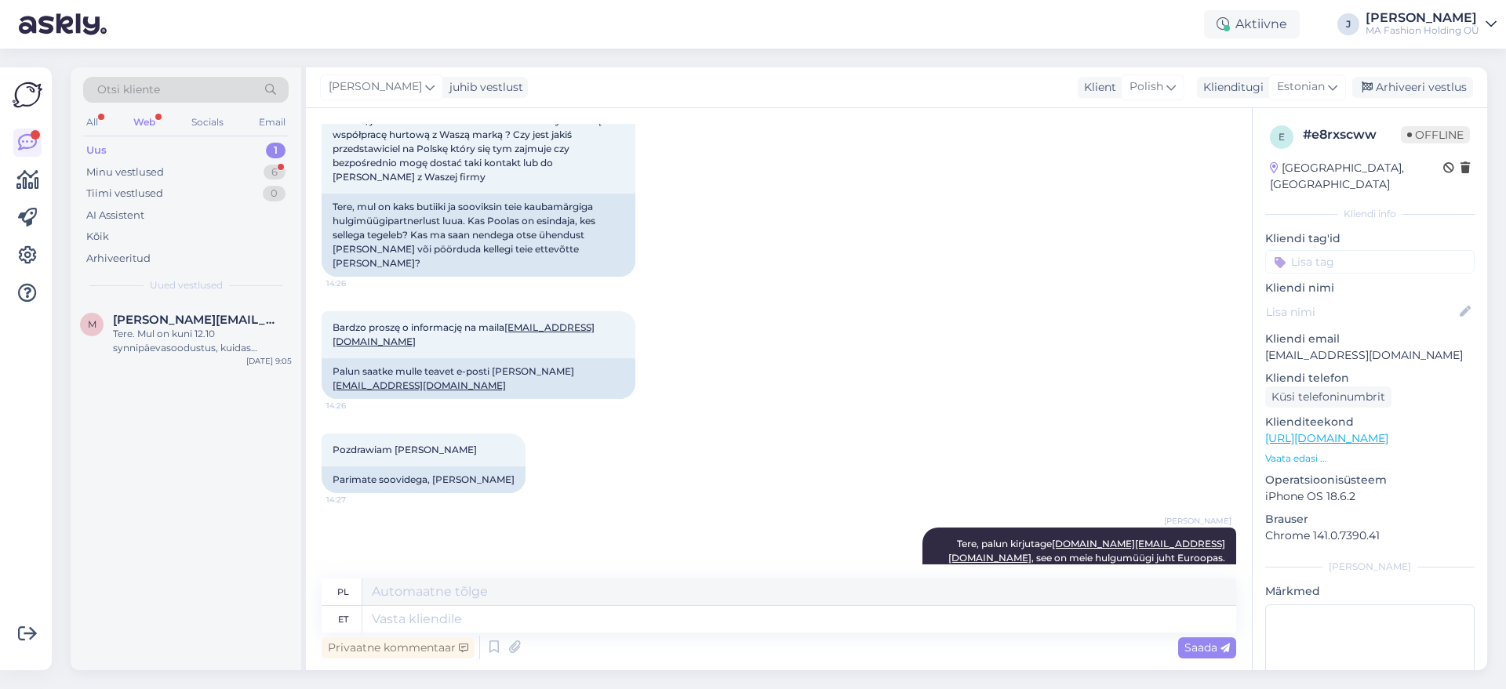
scroll to position [69, 0]
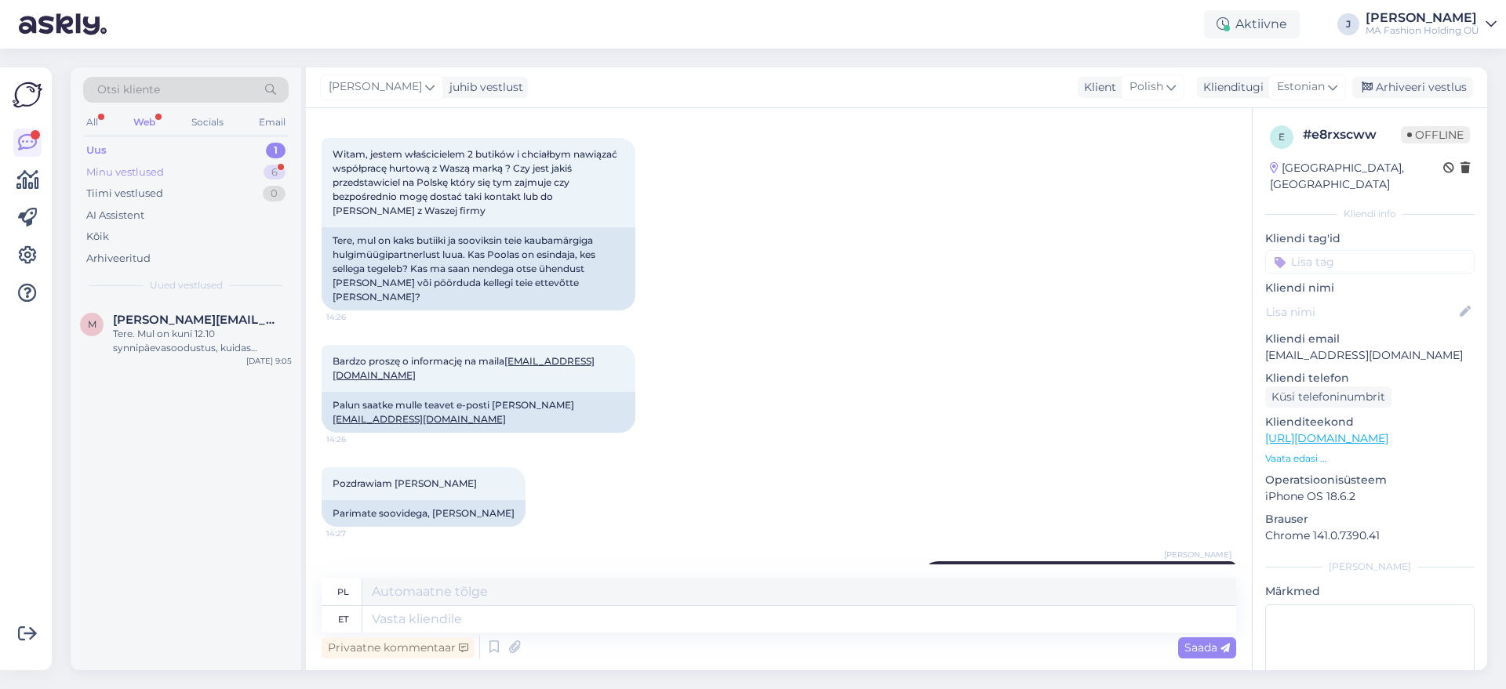
click at [139, 165] on div "Minu vestlused" at bounding box center [125, 173] width 78 height 16
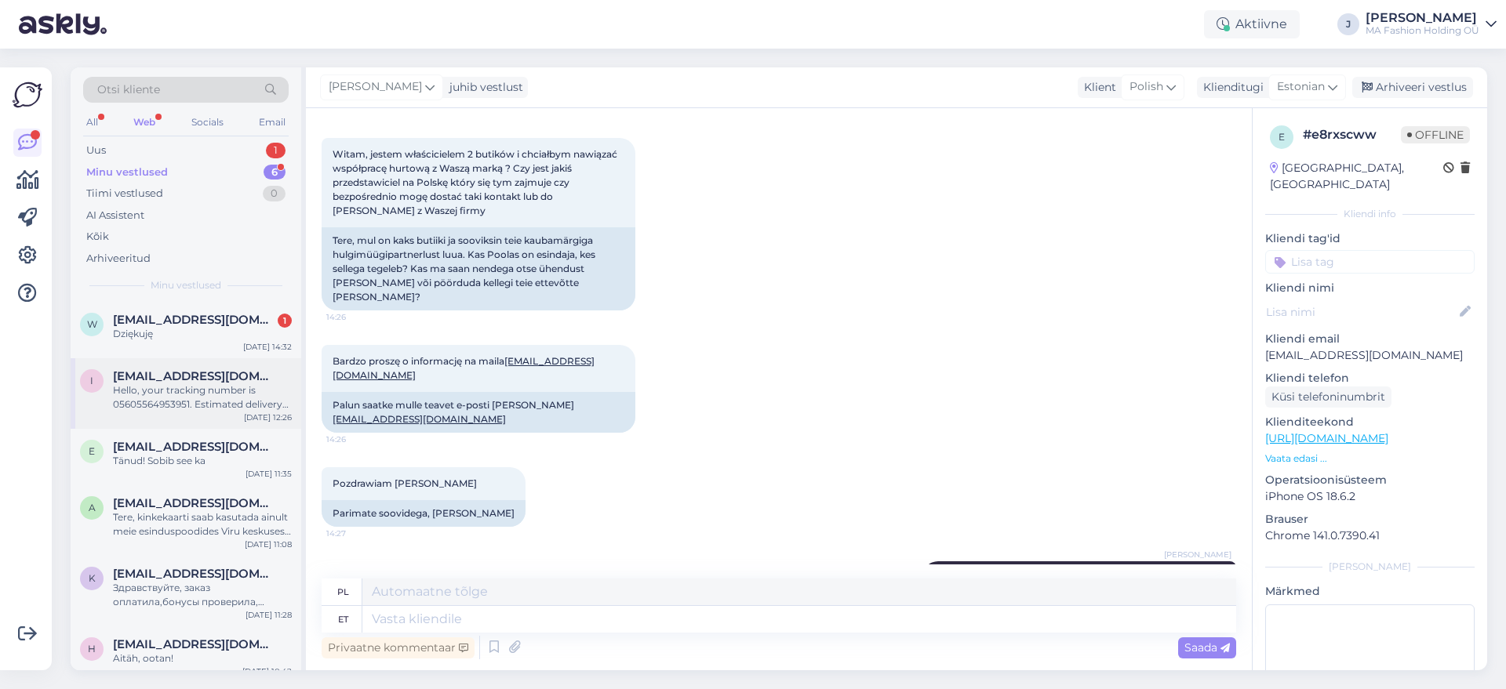
click at [252, 358] on div "i [EMAIL_ADDRESS][DOMAIN_NAME] Hello, your tracking number is 05605564953951. E…" at bounding box center [186, 393] width 231 height 71
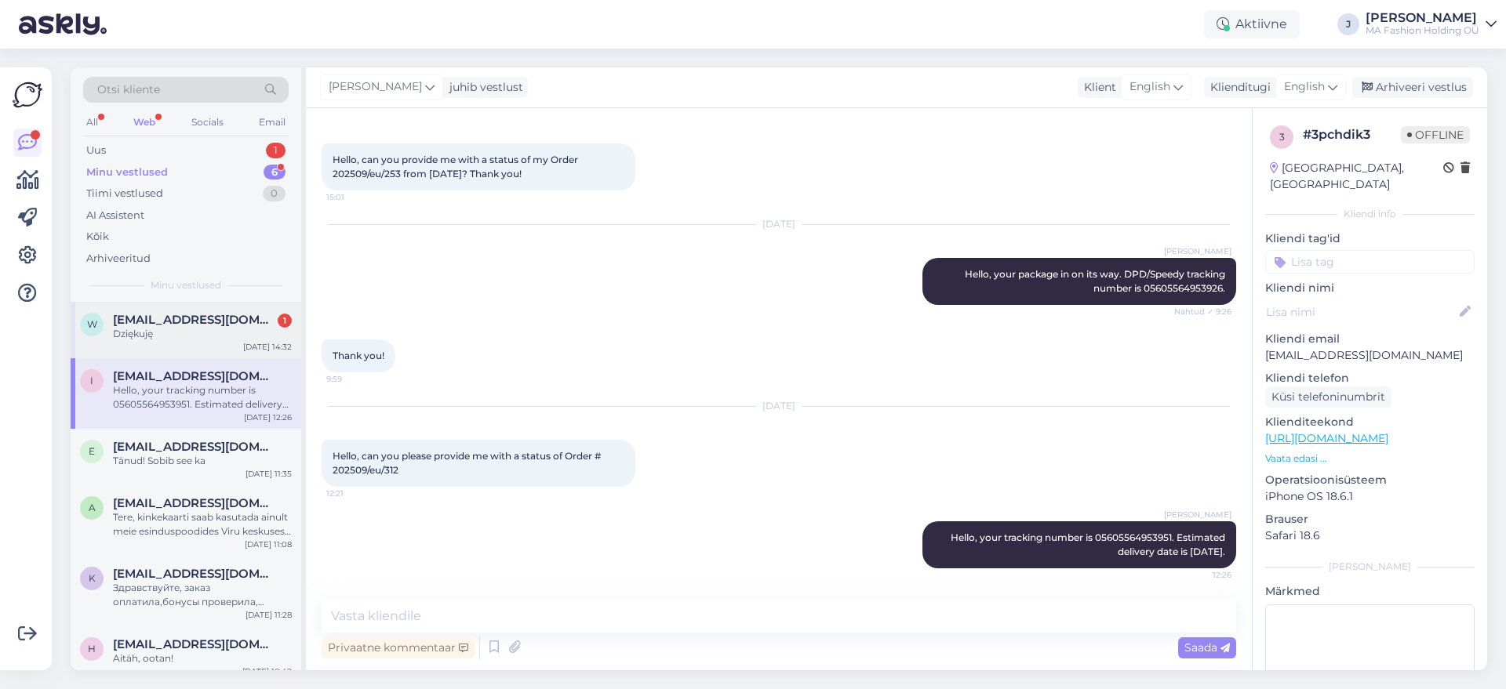
click at [239, 335] on div "Dziękuję" at bounding box center [202, 334] width 179 height 14
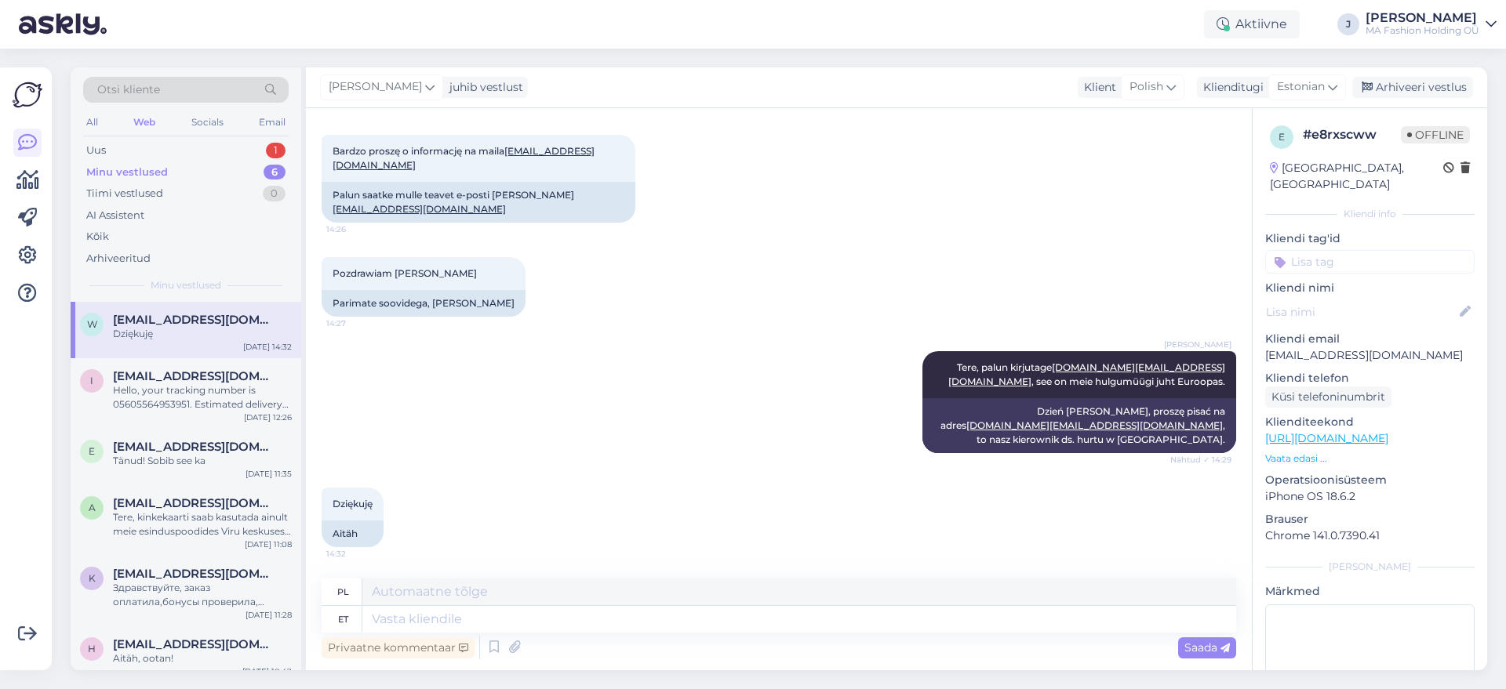
scroll to position [265, 0]
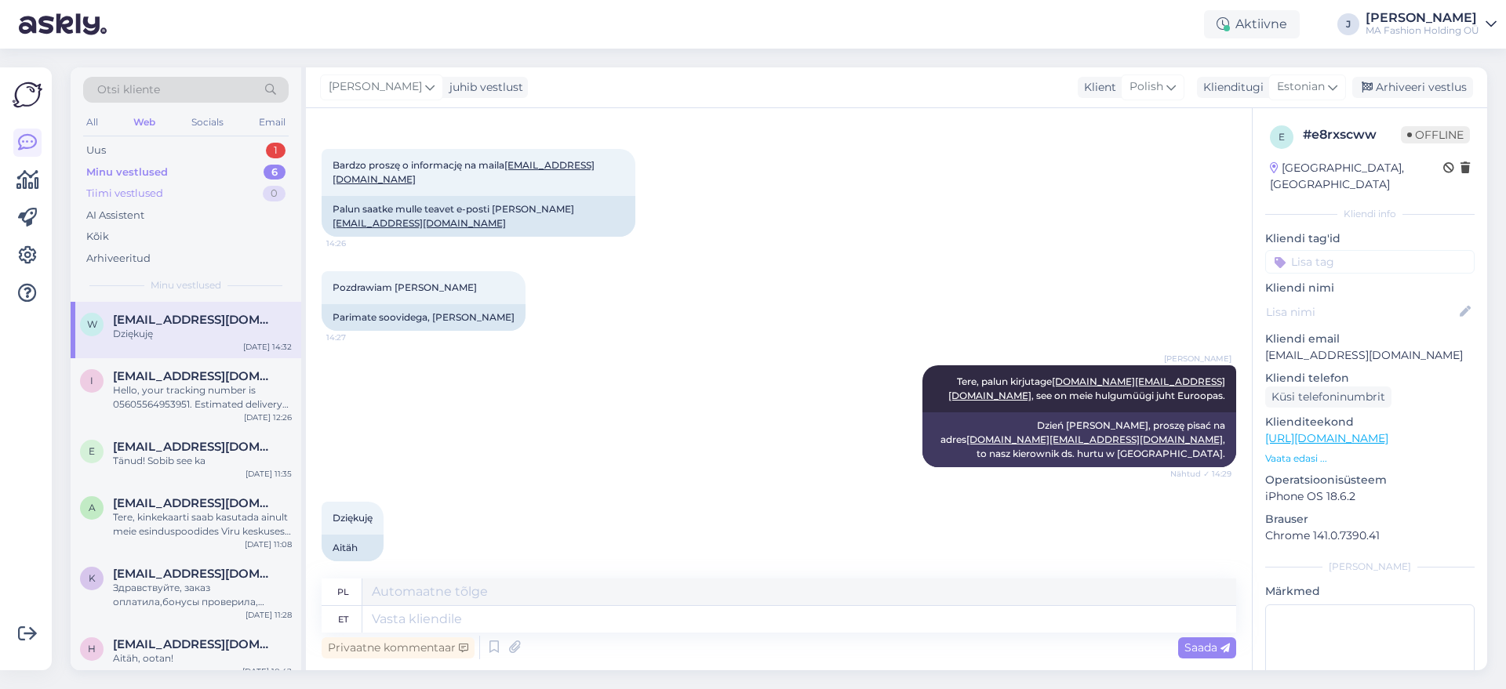
click at [234, 183] on div "Tiimi vestlused 0" at bounding box center [185, 194] width 205 height 22
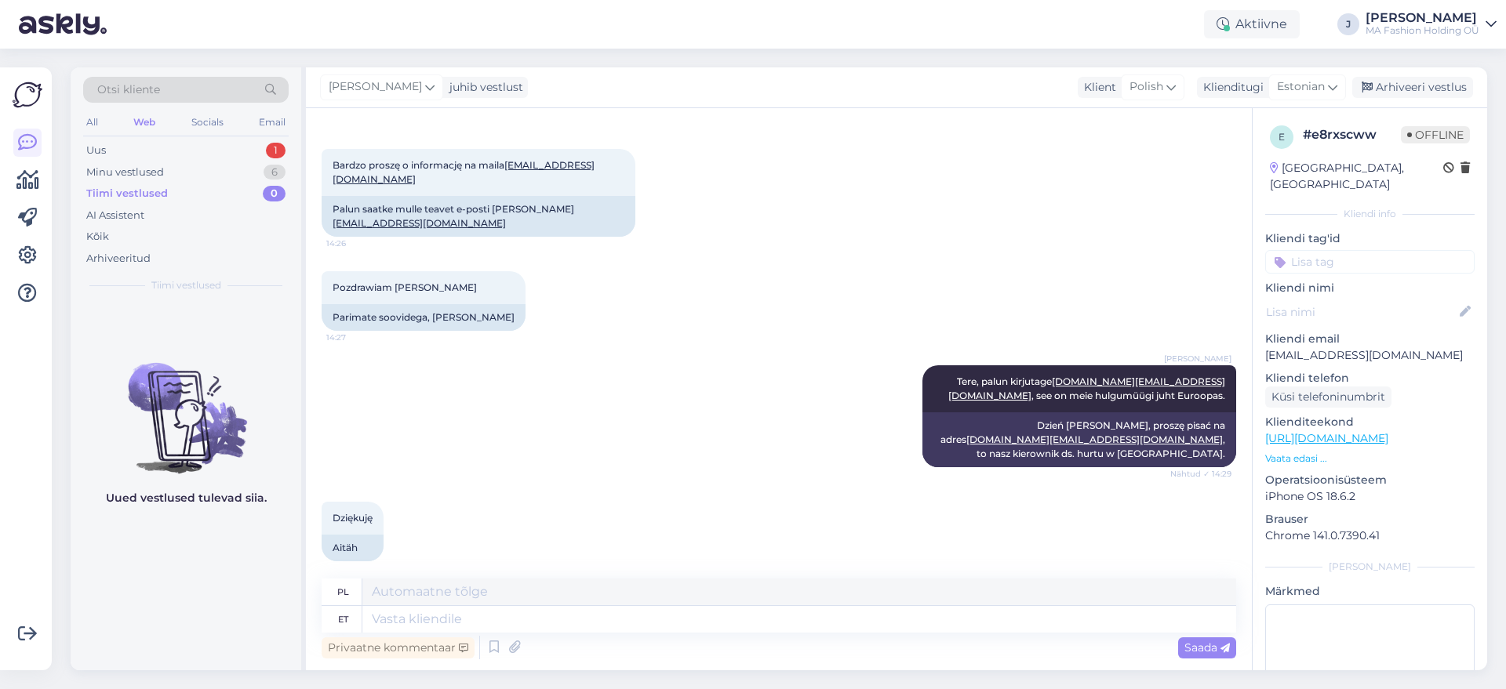
click at [234, 136] on div "Otsi kliente All Web Socials Email Uus 1 Minu vestlused 6 Tiimi vestlused 0 AI …" at bounding box center [186, 184] width 231 height 234
click at [234, 150] on div "Uus 1" at bounding box center [185, 151] width 205 height 22
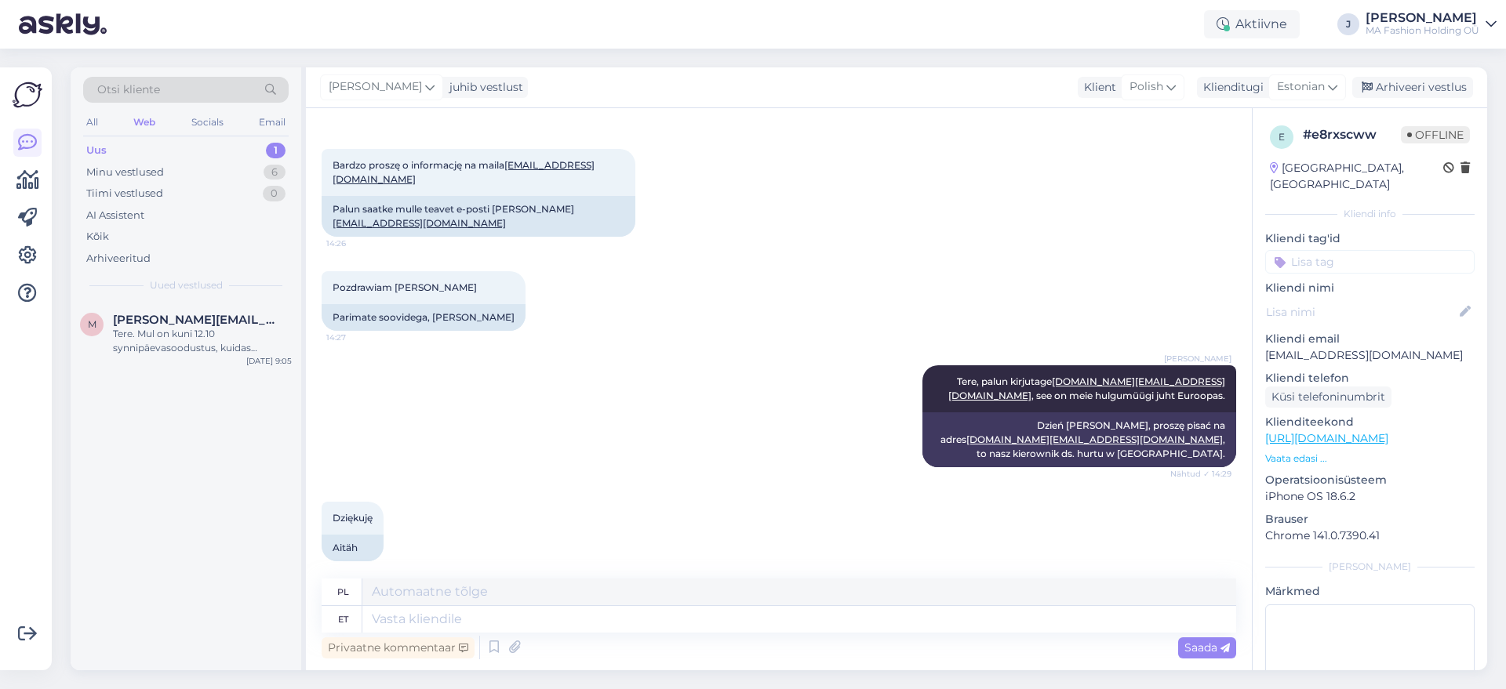
drag, startPoint x: 257, startPoint y: 422, endPoint x: 231, endPoint y: 364, distance: 63.9
click at [256, 422] on div "M [PERSON_NAME][EMAIL_ADDRESS][DOMAIN_NAME] Tere. Mul on kuni 12.10 synnipäevas…" at bounding box center [186, 486] width 231 height 369
click at [231, 363] on div "M [PERSON_NAME][EMAIL_ADDRESS][DOMAIN_NAME] Tere. Mul on kuni 12.10 synnipäevas…" at bounding box center [186, 337] width 231 height 71
